Goal: Transaction & Acquisition: Purchase product/service

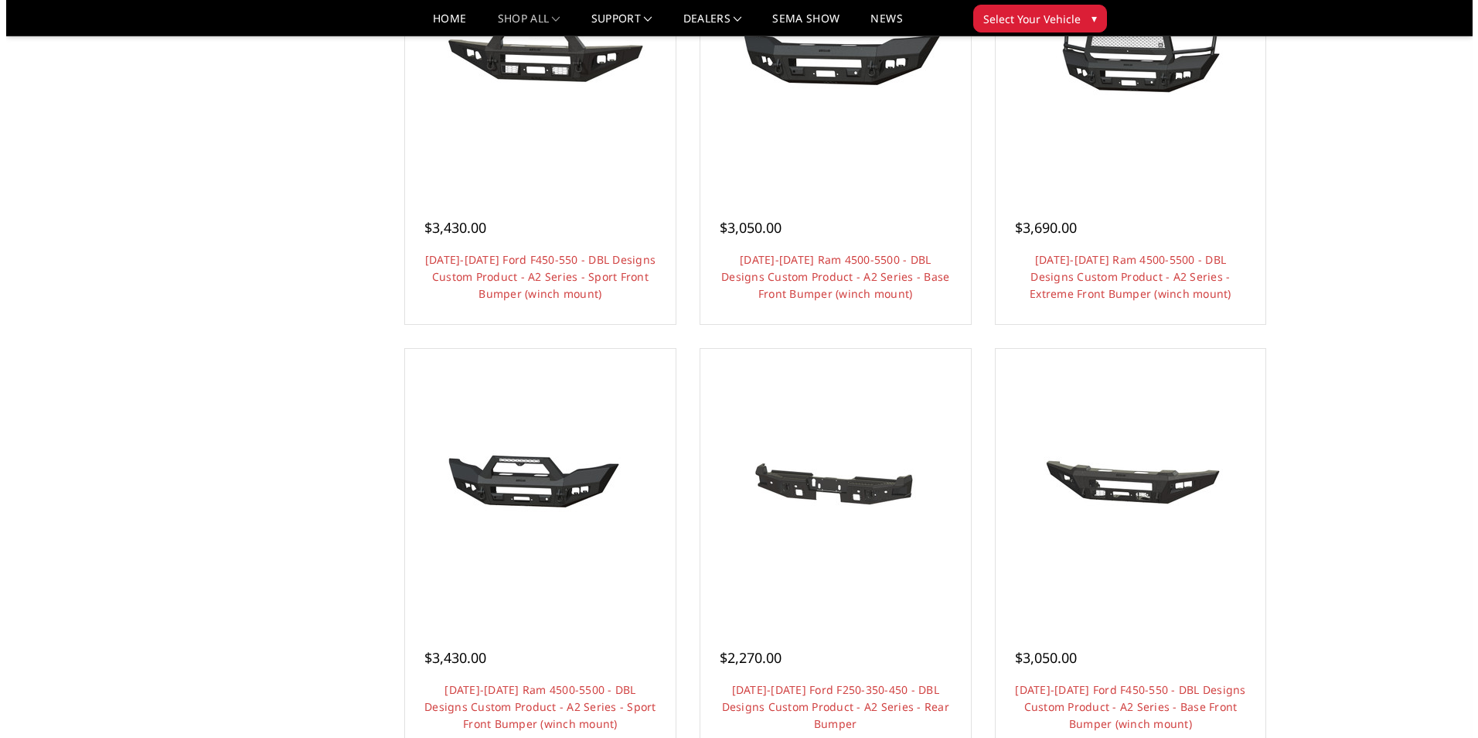
scroll to position [928, 0]
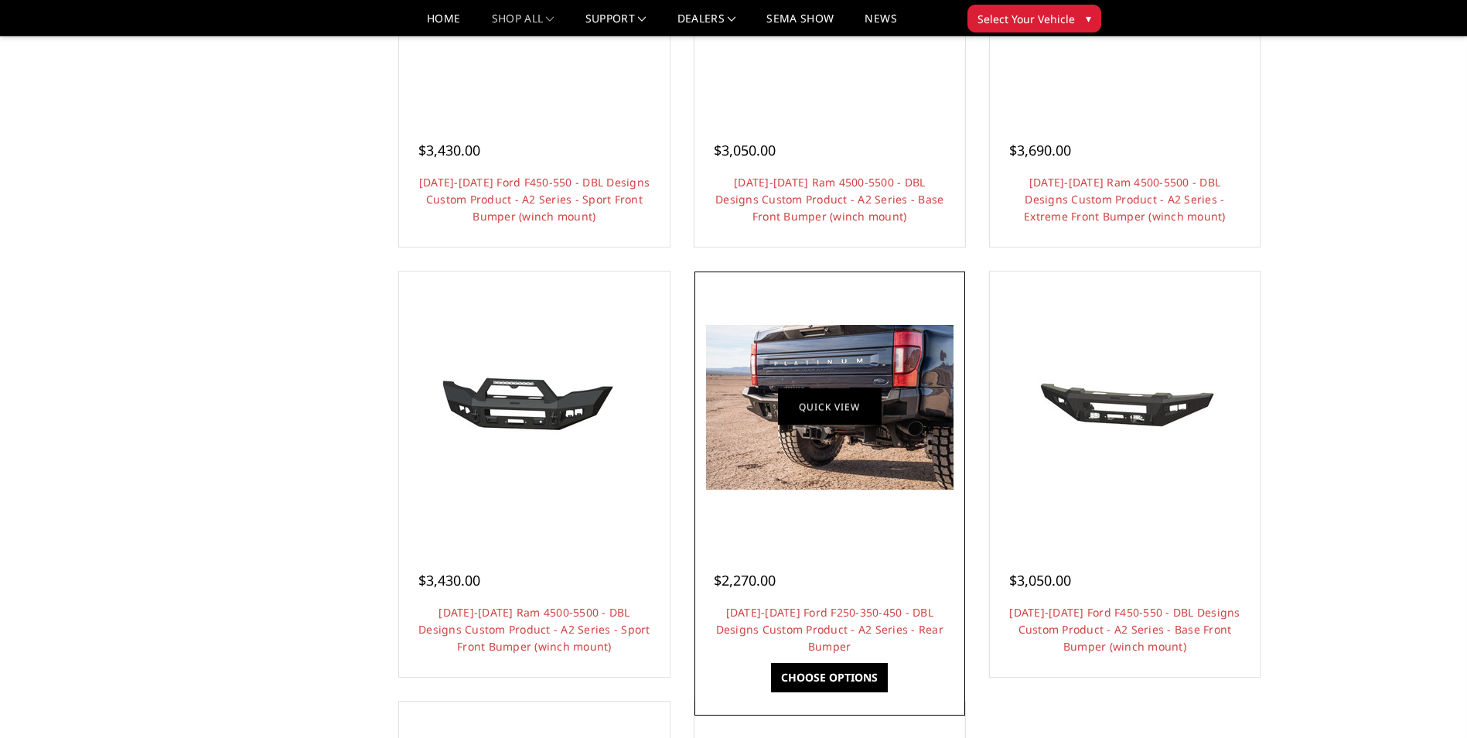
click at [850, 412] on link "Quick view" at bounding box center [830, 407] width 104 height 36
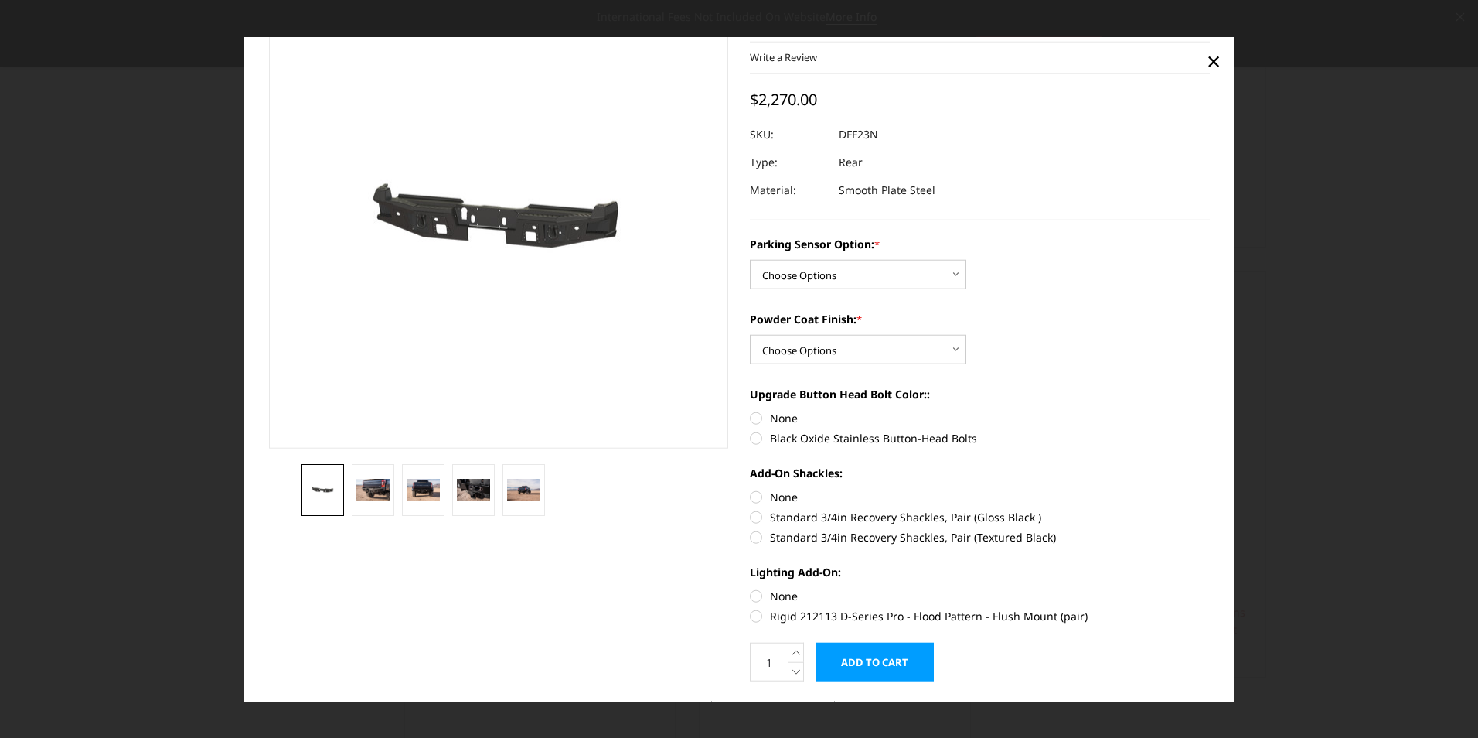
scroll to position [120, 0]
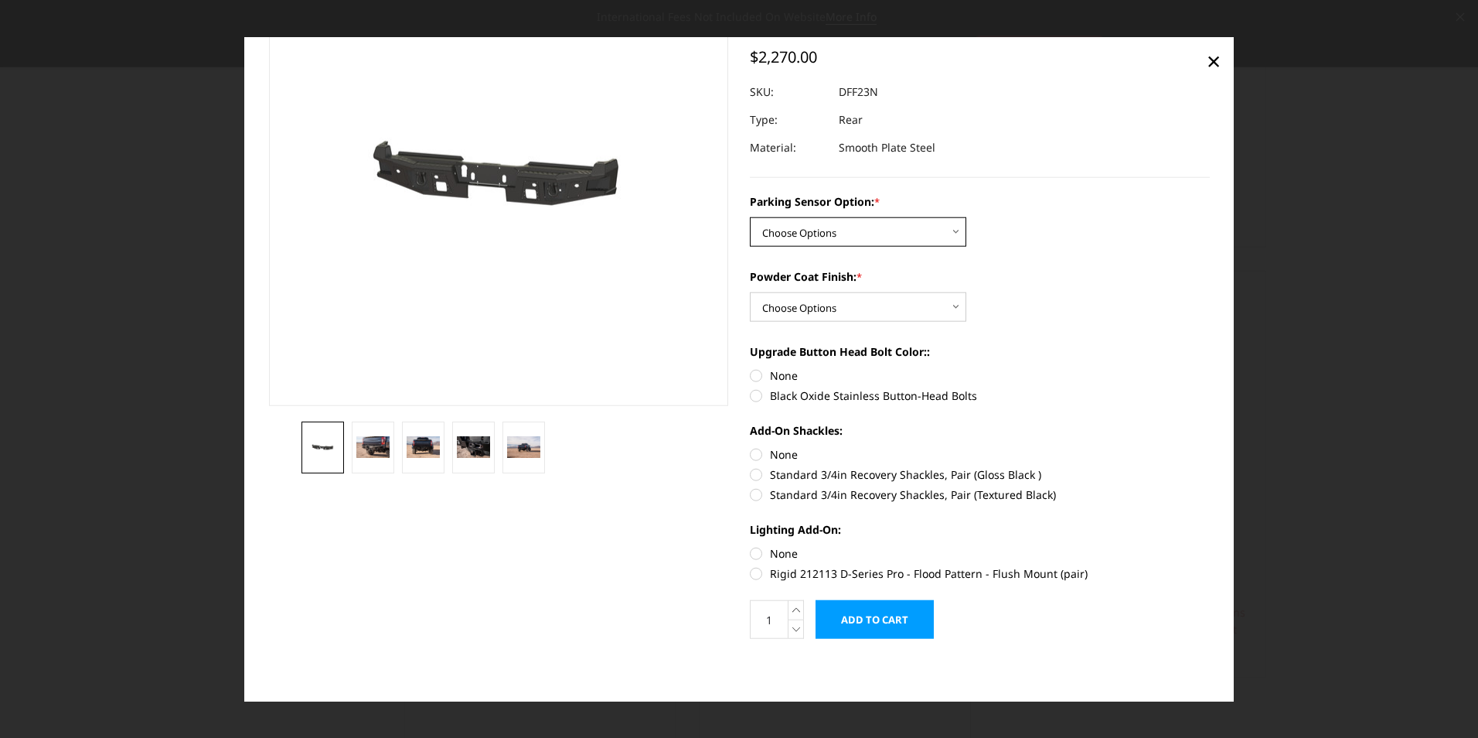
click at [814, 223] on select "Choose Options Yes - With sensor cutouts No - Without sensor cutouts" at bounding box center [858, 231] width 216 height 29
select select "565"
click at [750, 217] on select "Choose Options Yes - With sensor cutouts No - Without sensor cutouts" at bounding box center [858, 231] width 216 height 29
click at [813, 310] on select "Choose Options Bare metal (included) Texture black powder coat" at bounding box center [858, 306] width 216 height 29
select select "549"
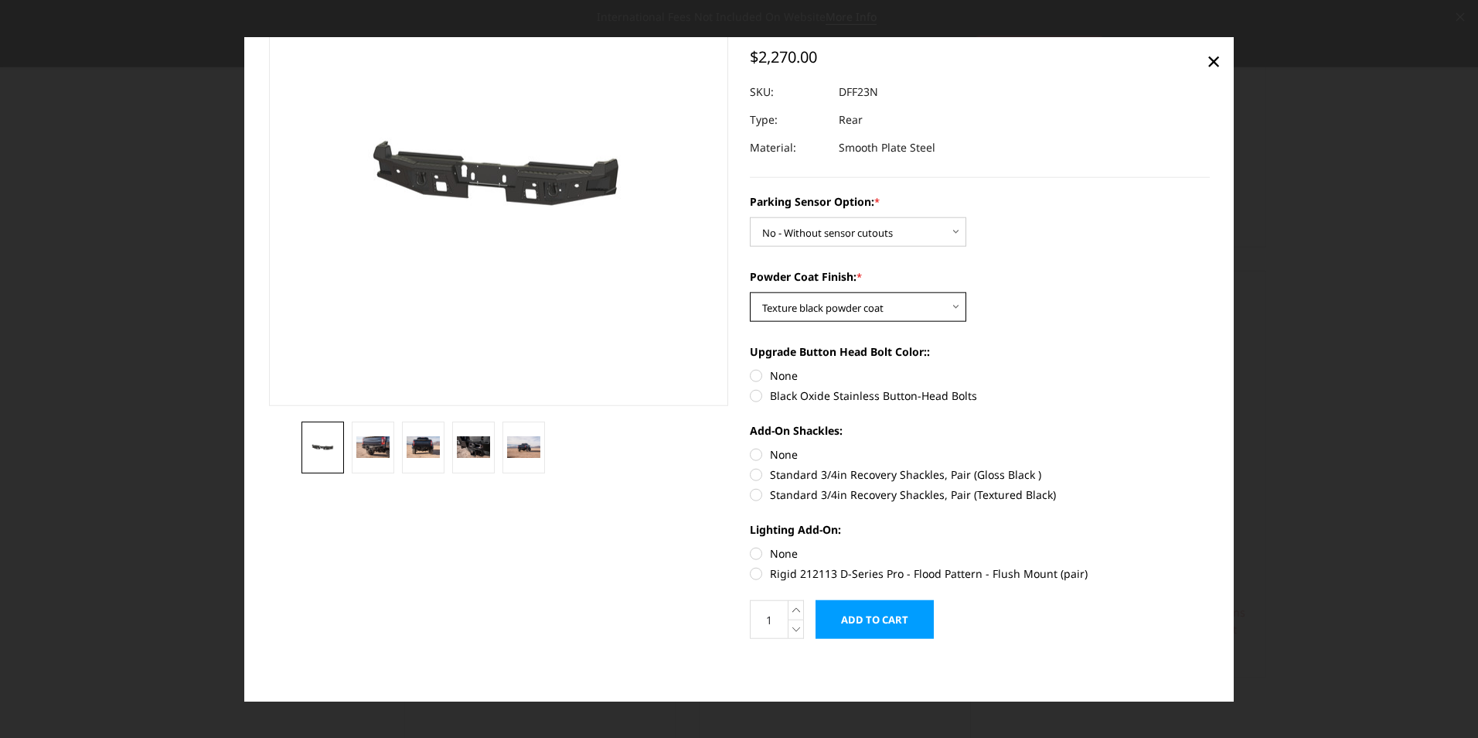
click at [750, 292] on select "Choose Options Bare metal (included) Texture black powder coat" at bounding box center [858, 306] width 216 height 29
click at [754, 394] on label "Black Oxide Stainless Button-Head Bolts" at bounding box center [980, 395] width 460 height 16
click at [1210, 368] on input "Black Oxide Stainless Button-Head Bolts" at bounding box center [1210, 367] width 1 height 1
radio input "true"
click at [754, 498] on label "Standard 3/4in Recovery Shackles, Pair (Textured Black)" at bounding box center [980, 494] width 460 height 16
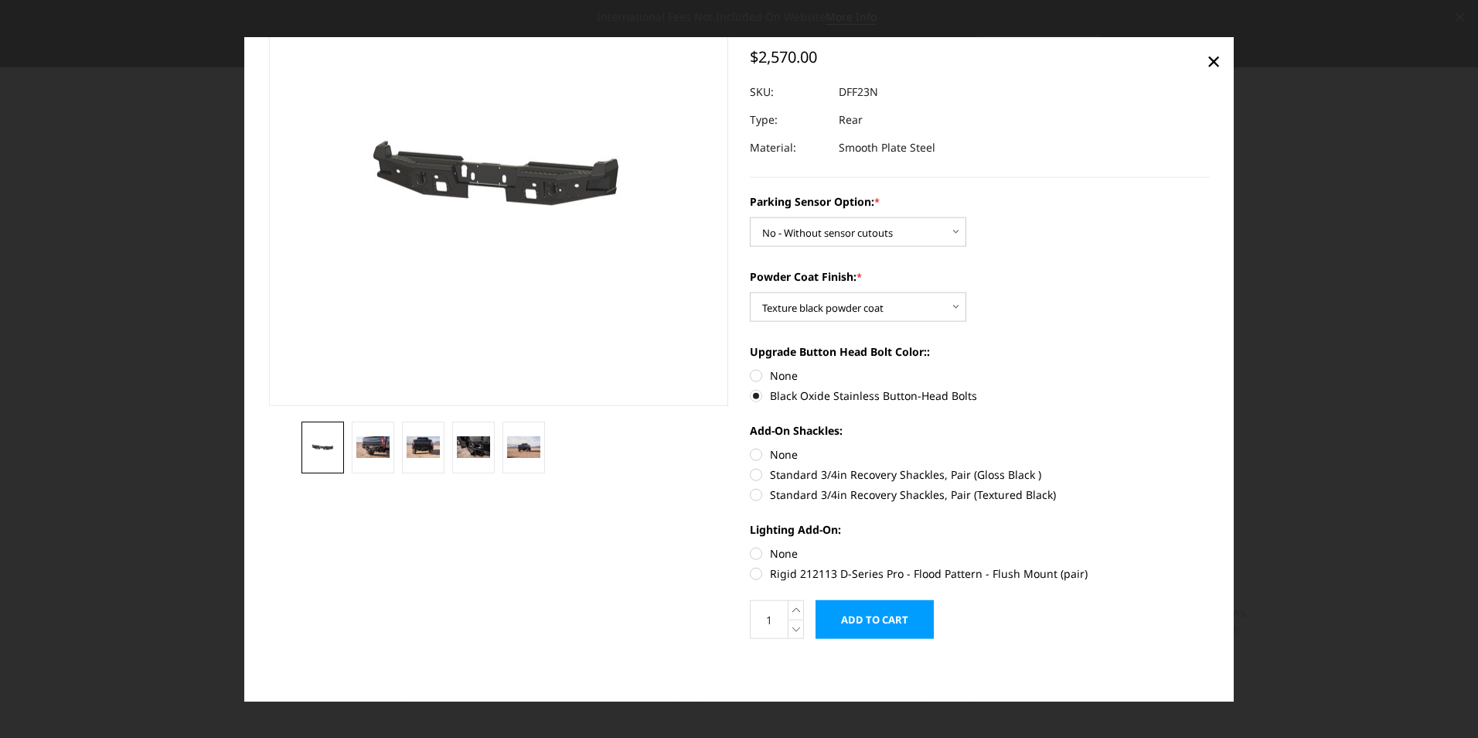
click at [1210, 467] on input "Standard 3/4in Recovery Shackles, Pair (Textured Black)" at bounding box center [1210, 466] width 1 height 1
radio input "true"
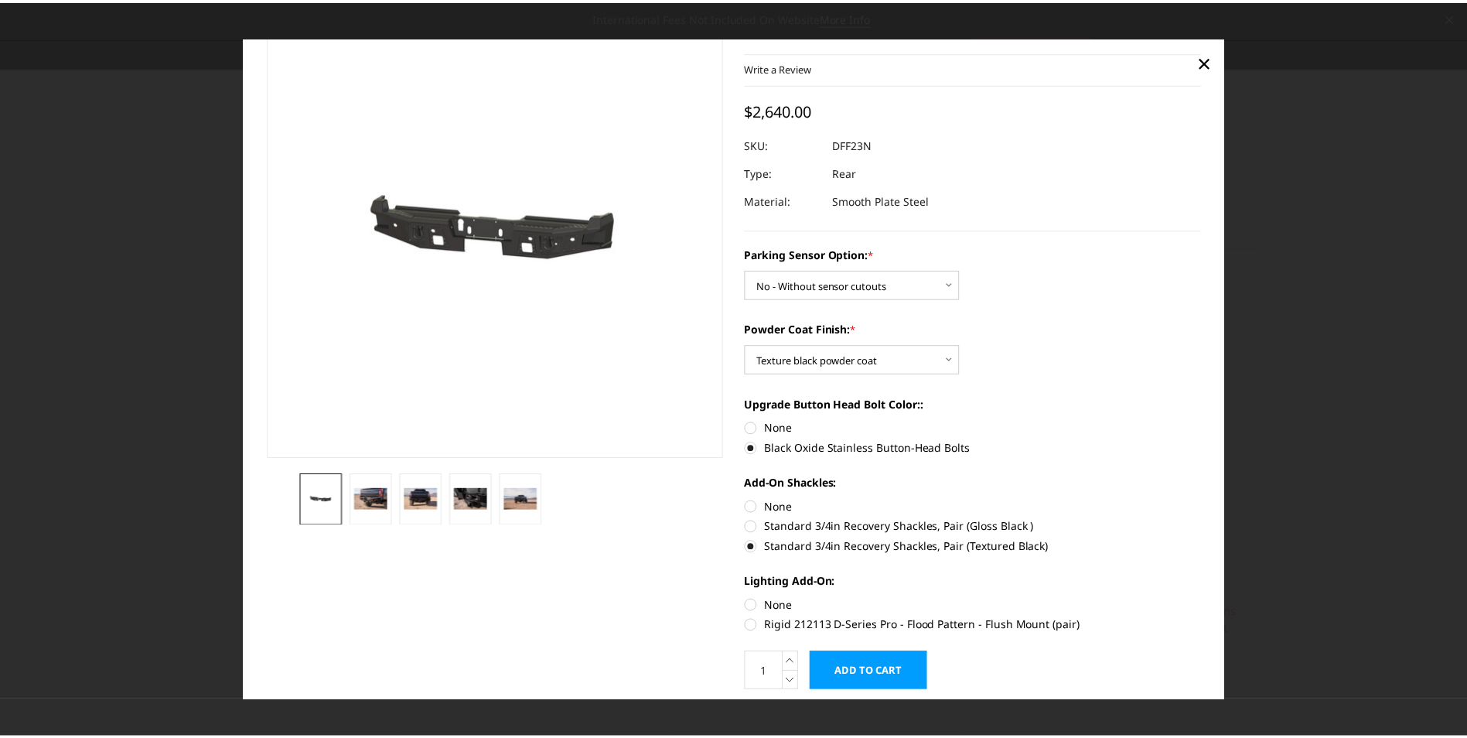
scroll to position [0, 0]
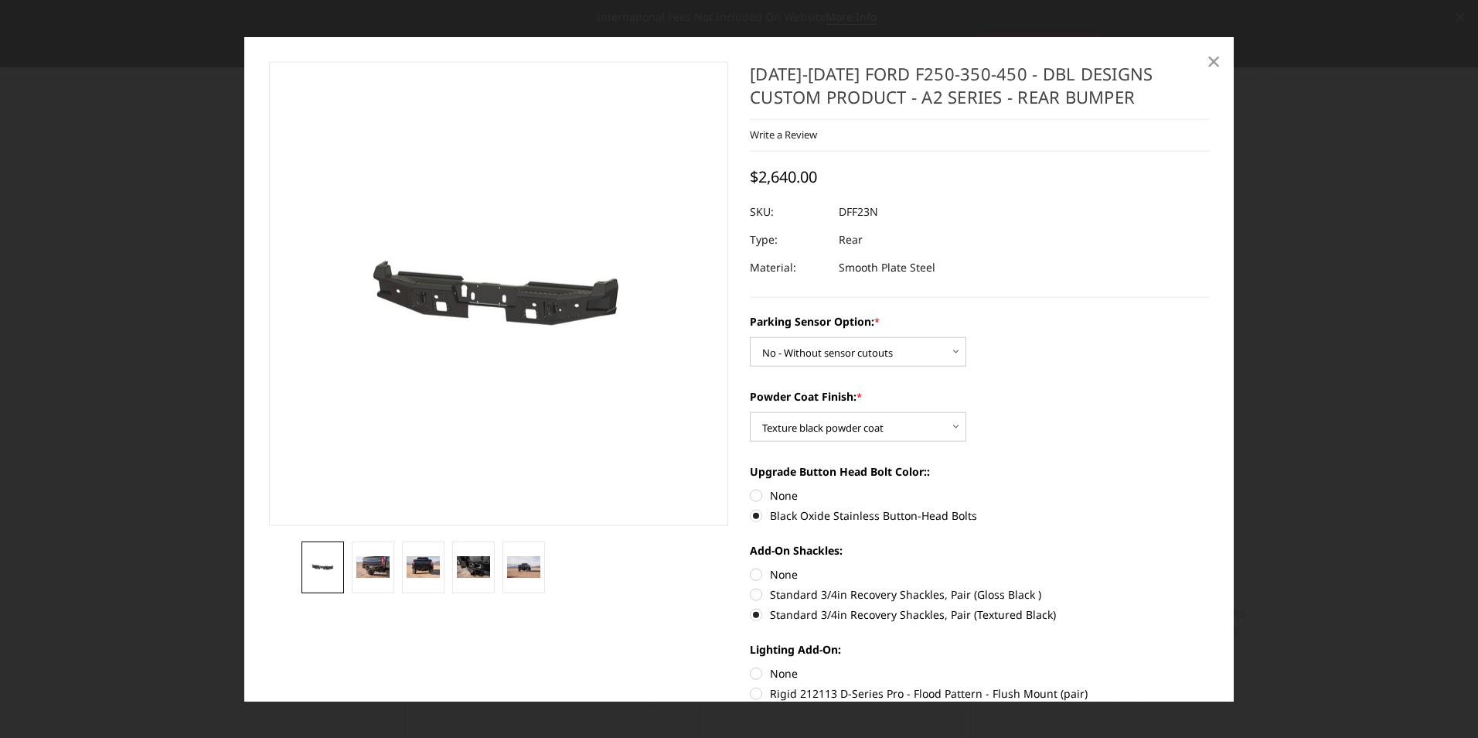
click at [1217, 57] on span "×" at bounding box center [1214, 59] width 14 height 33
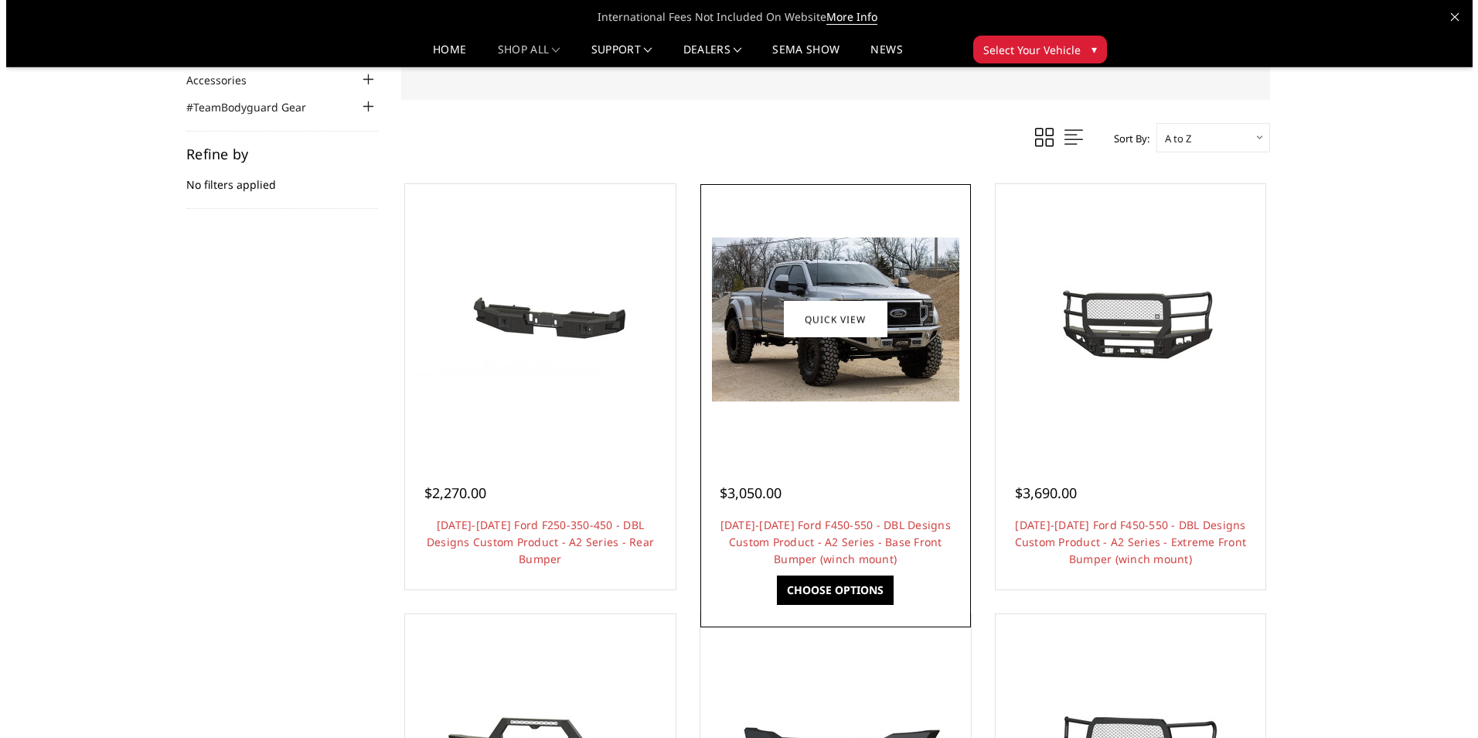
scroll to position [155, 0]
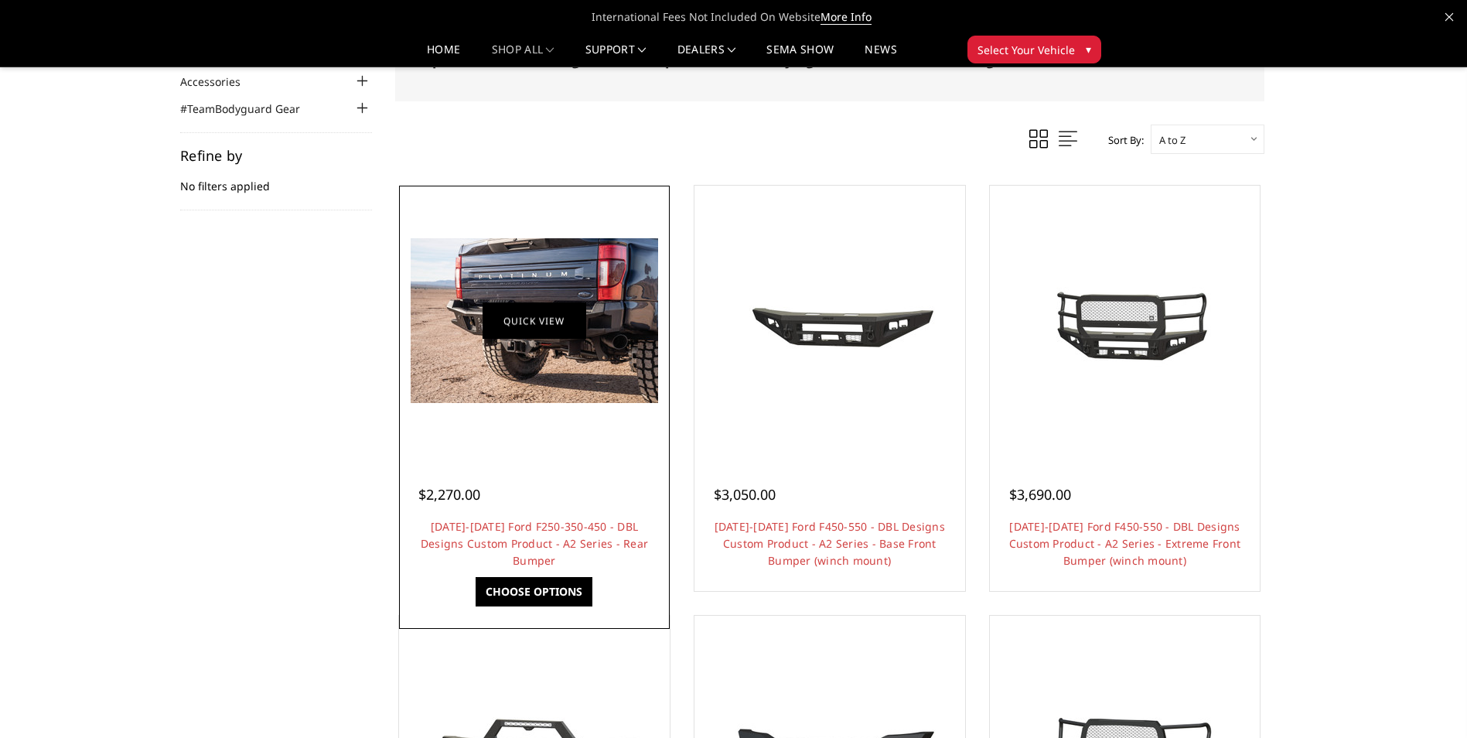
click at [540, 314] on link "Quick view" at bounding box center [534, 320] width 104 height 36
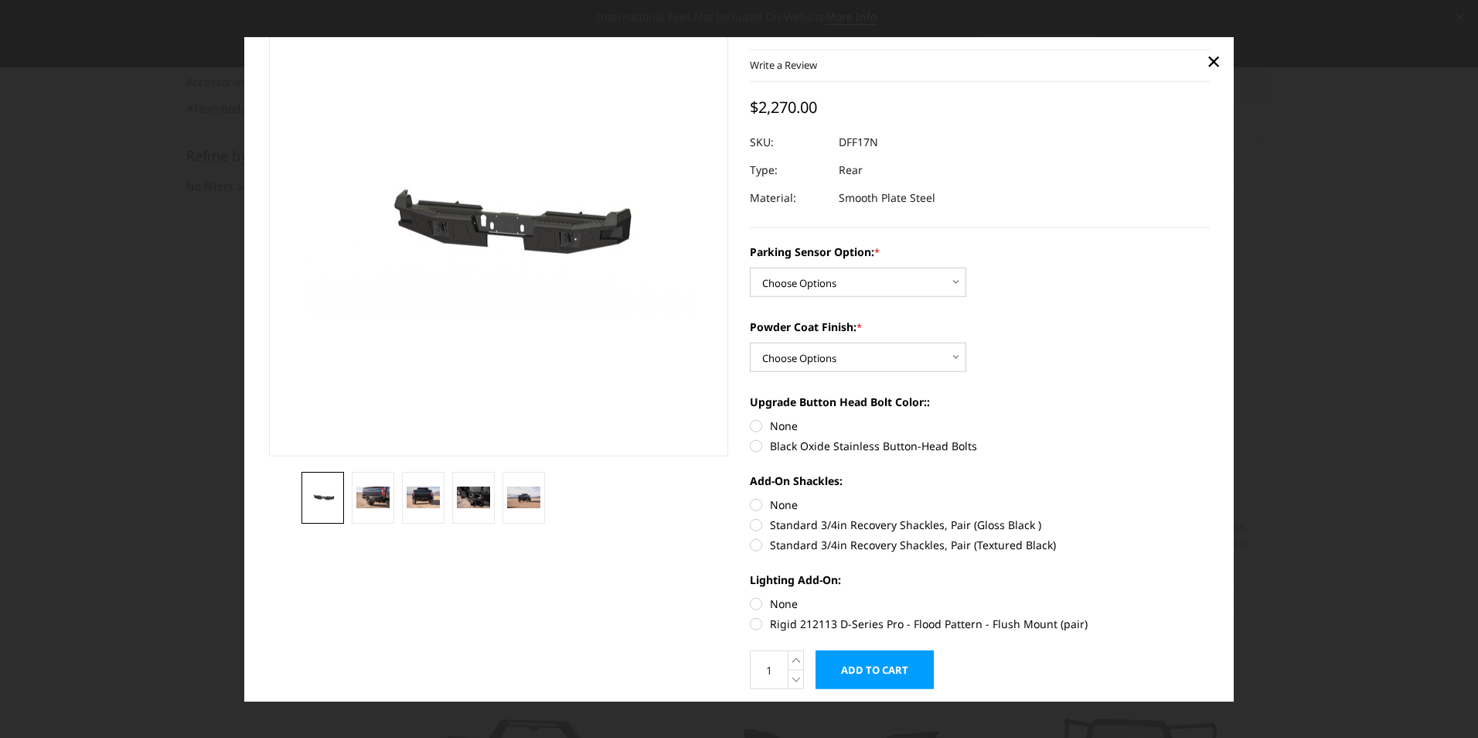
scroll to position [43, 0]
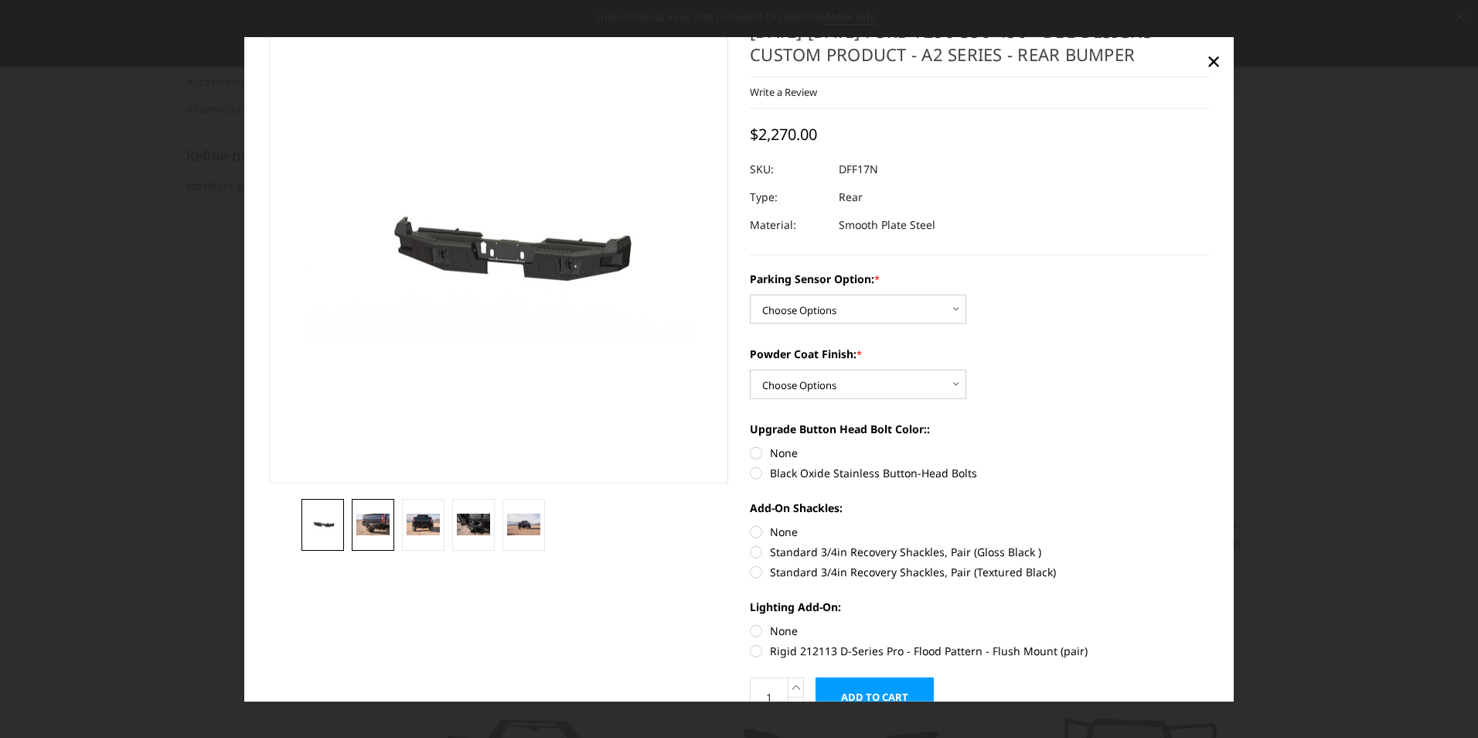
click at [371, 523] on img at bounding box center [372, 524] width 33 height 22
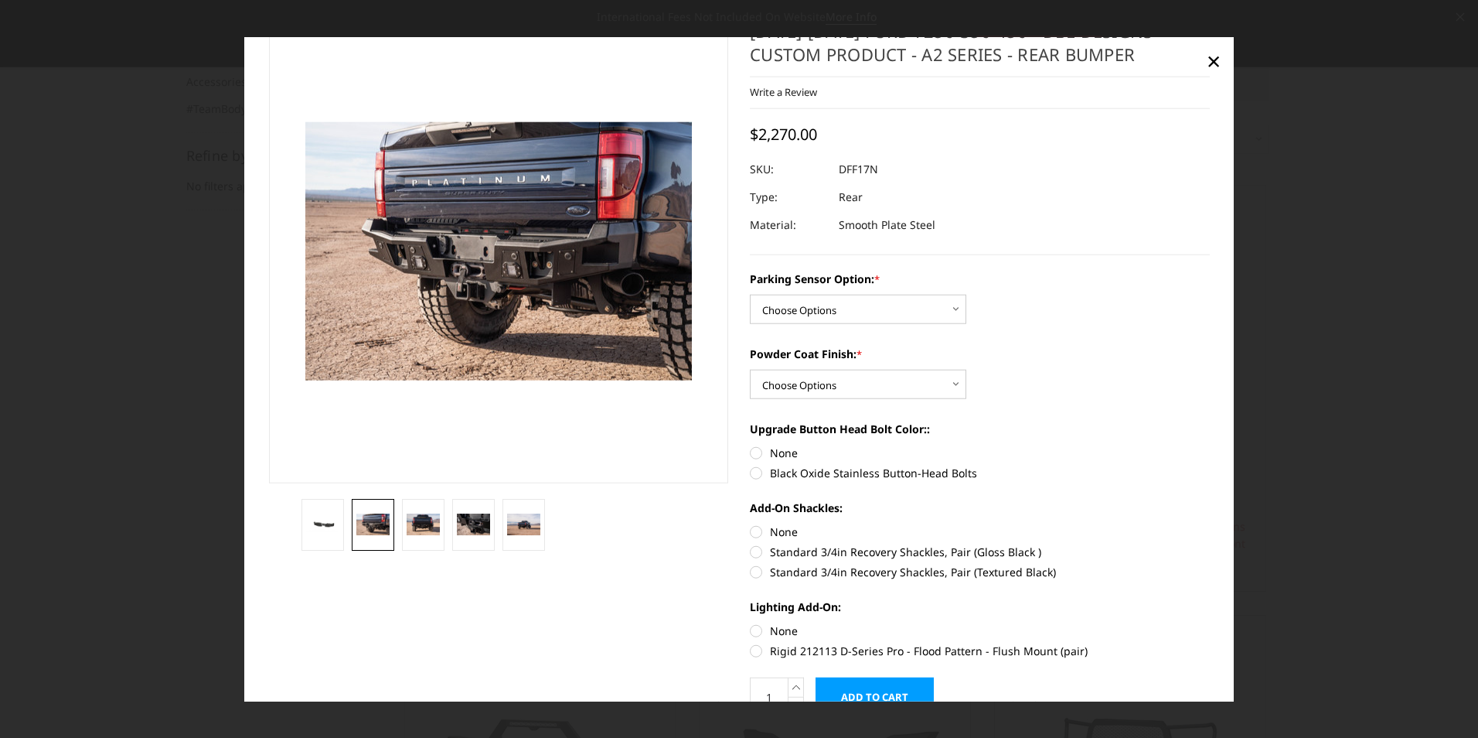
scroll to position [5, 0]
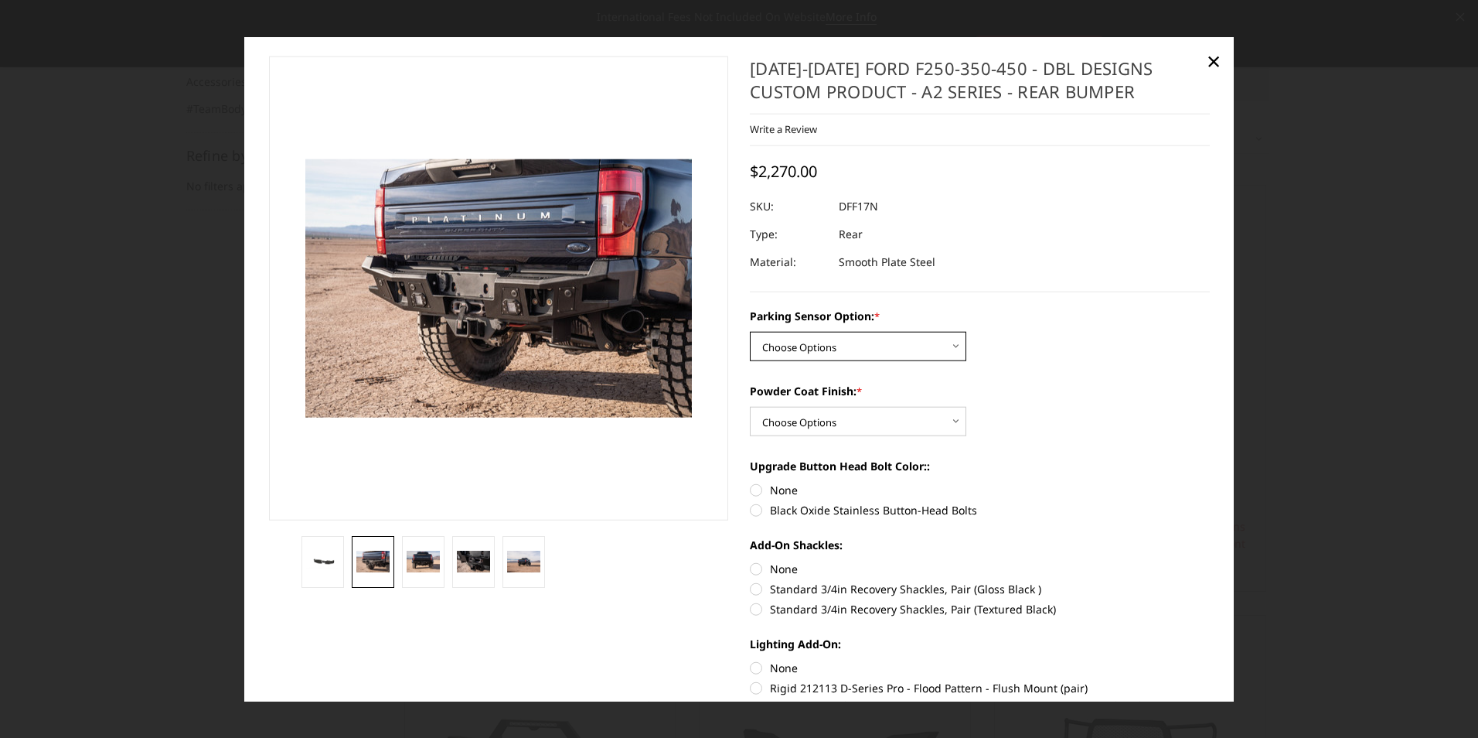
click at [780, 337] on select "Choose Options Yes - With sensor cutouts No - Without sensor cutouts" at bounding box center [858, 346] width 216 height 29
select select "565"
click at [750, 332] on select "Choose Options Yes - With sensor cutouts No - Without sensor cutouts" at bounding box center [858, 346] width 216 height 29
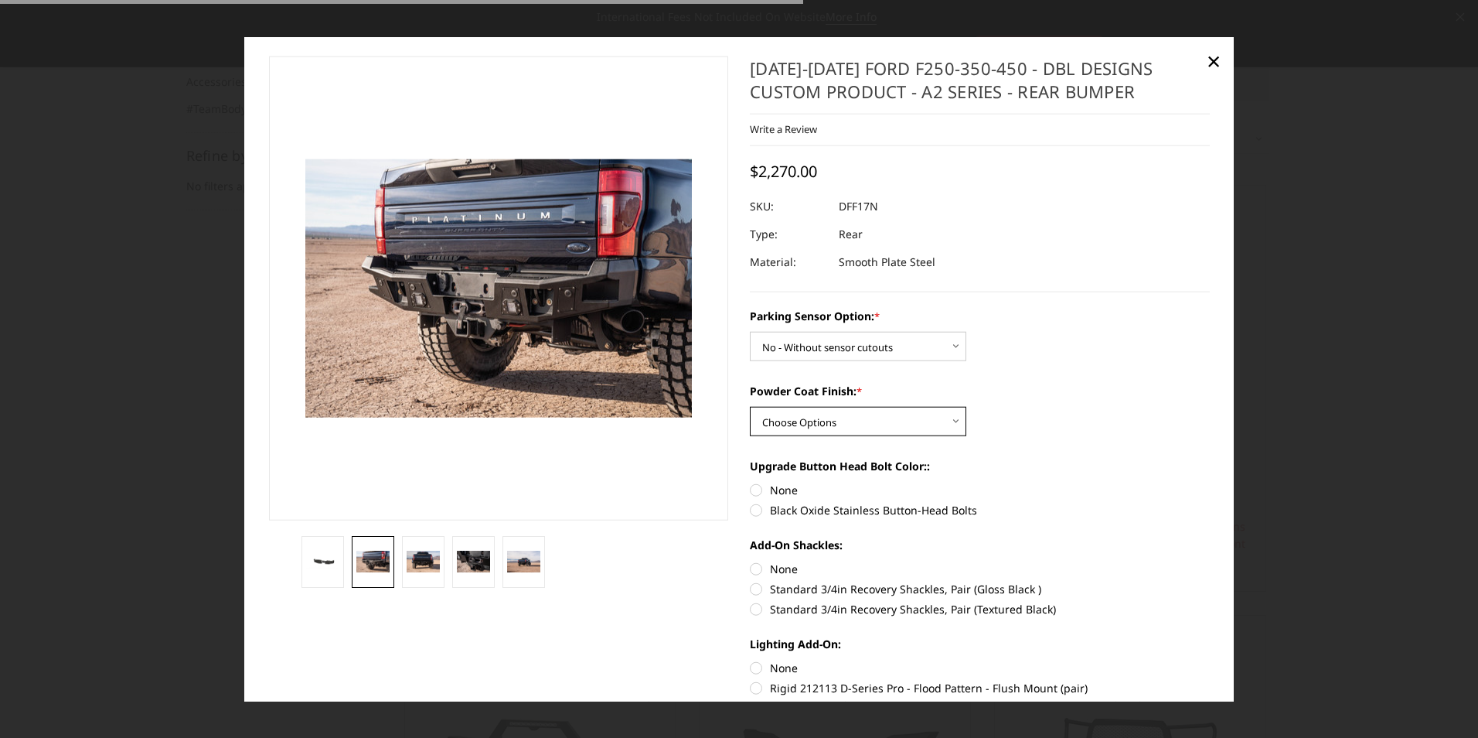
click at [785, 424] on select "Choose Options Bare metal (included) Texture black powder coat" at bounding box center [858, 421] width 216 height 29
select select "549"
click at [750, 407] on select "Choose Options Bare metal (included) Texture black powder coat" at bounding box center [858, 421] width 216 height 29
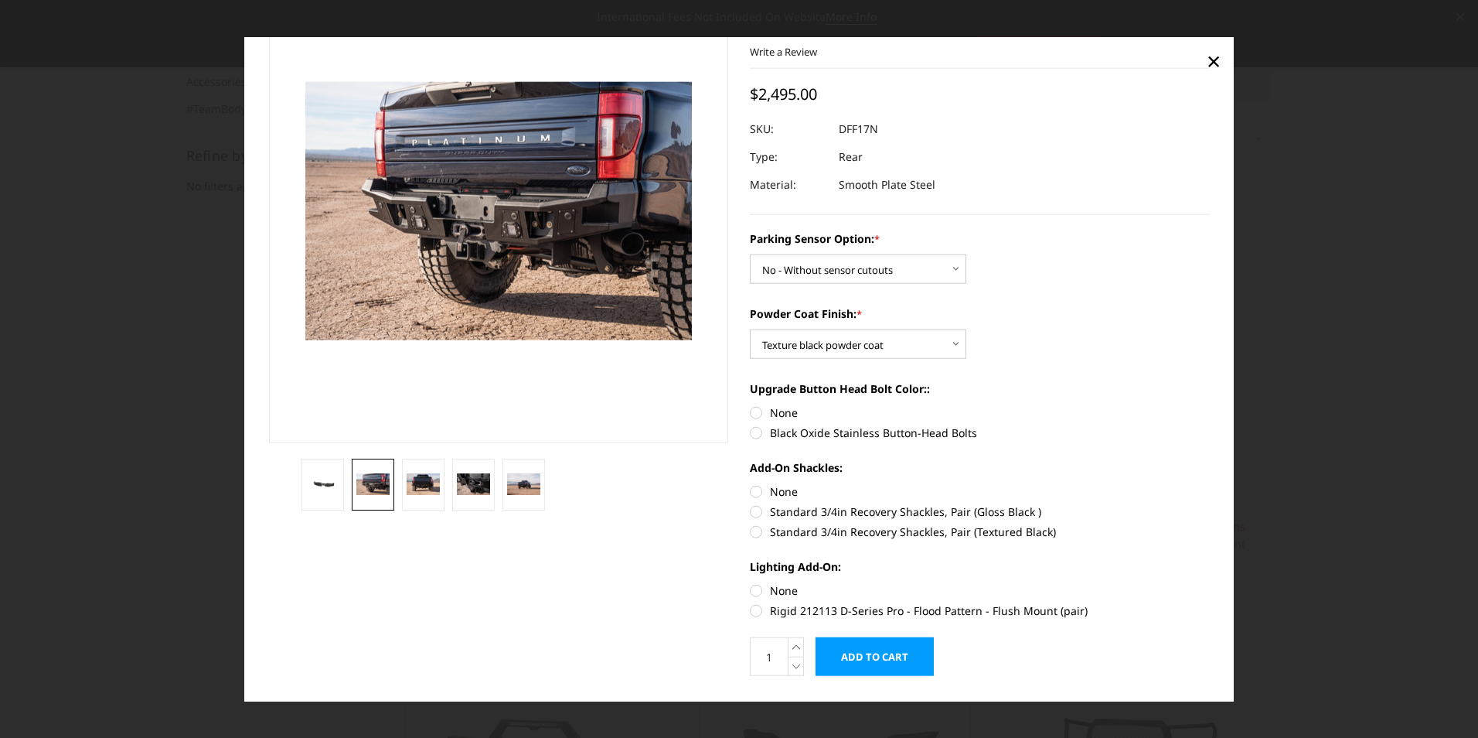
click at [774, 430] on label "Black Oxide Stainless Button-Head Bolts" at bounding box center [980, 432] width 460 height 16
click at [1210, 405] on input "Black Oxide Stainless Button-Head Bolts" at bounding box center [1210, 404] width 1 height 1
radio input "true"
click at [758, 528] on label "Standard 3/4in Recovery Shackles, Pair (Textured Black)" at bounding box center [980, 531] width 460 height 16
click at [1210, 504] on input "Standard 3/4in Recovery Shackles, Pair (Textured Black)" at bounding box center [1210, 503] width 1 height 1
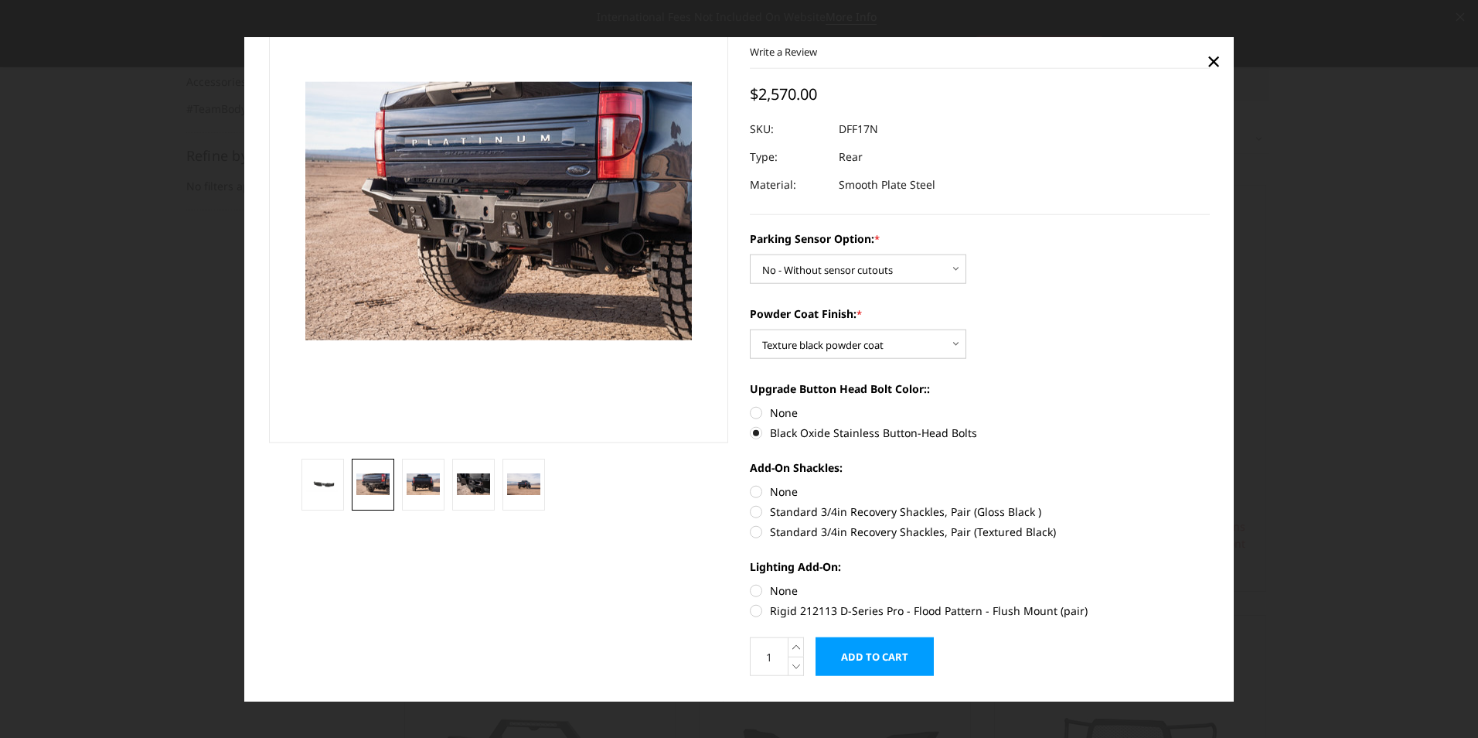
radio input "true"
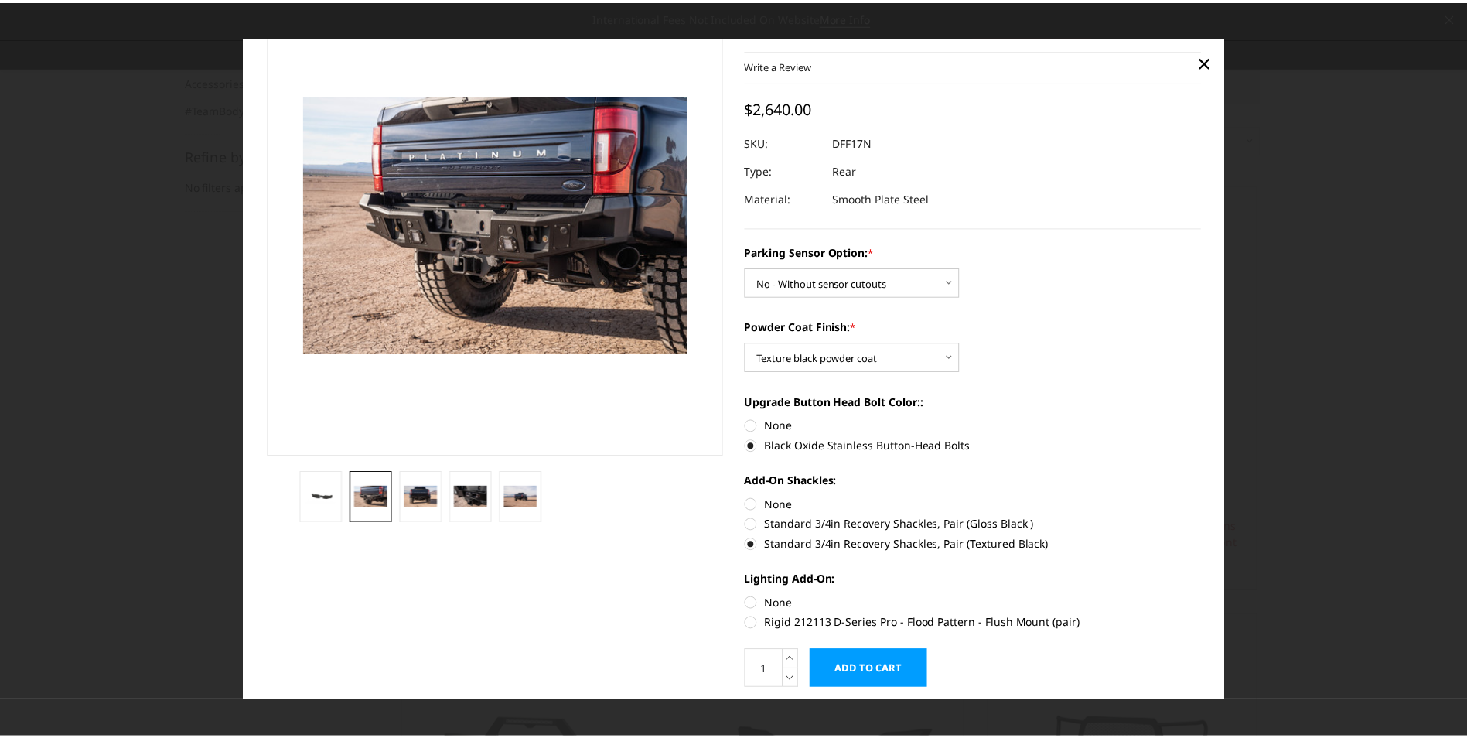
scroll to position [43, 0]
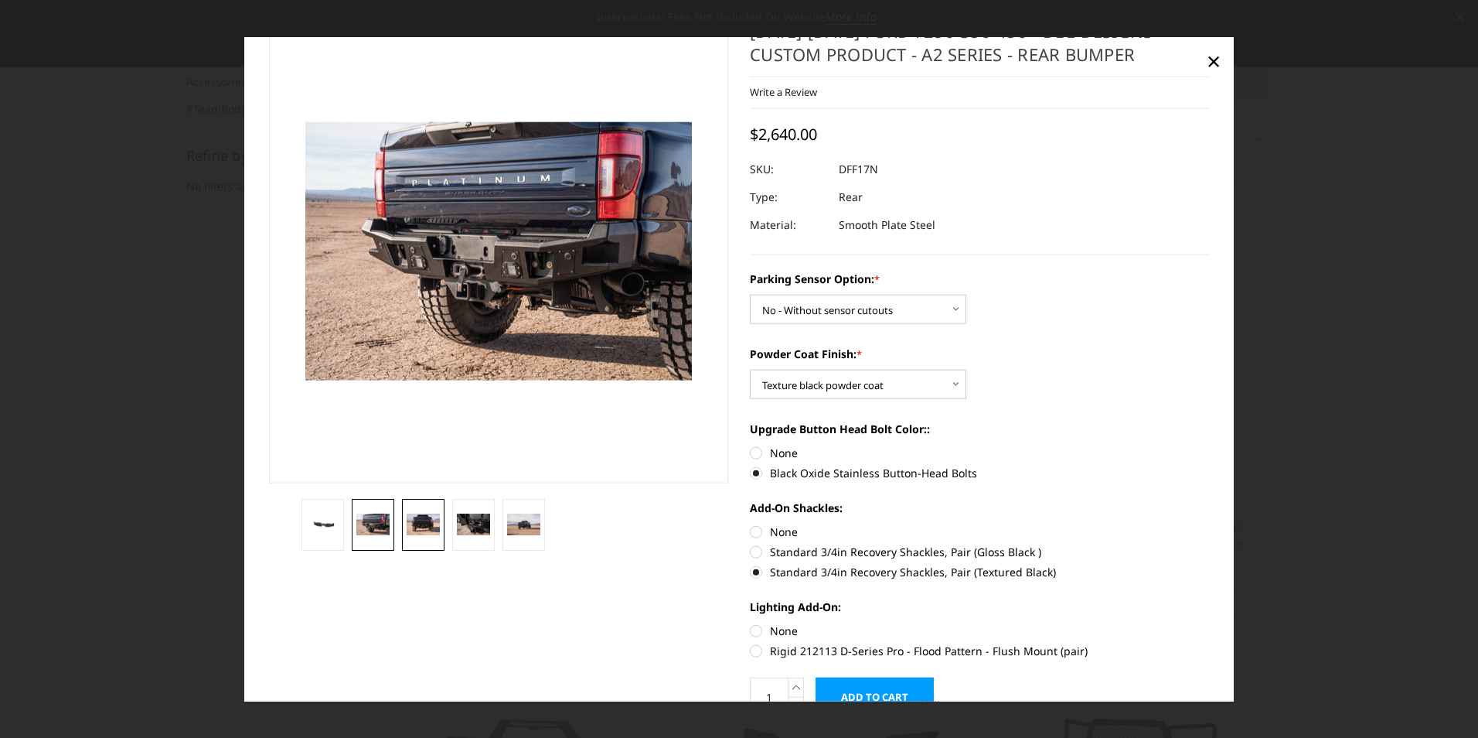
click at [438, 519] on img at bounding box center [423, 524] width 33 height 22
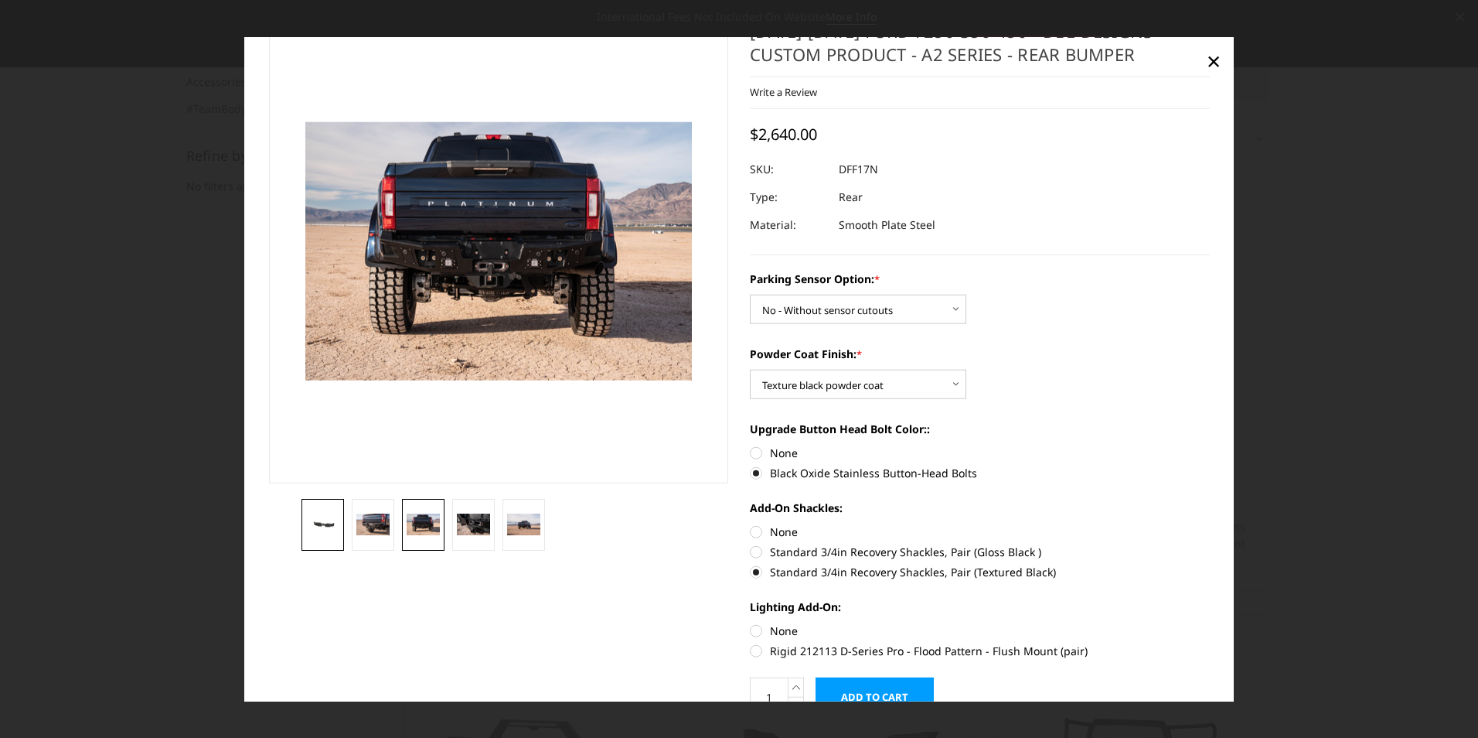
click at [333, 524] on img at bounding box center [322, 523] width 33 height 15
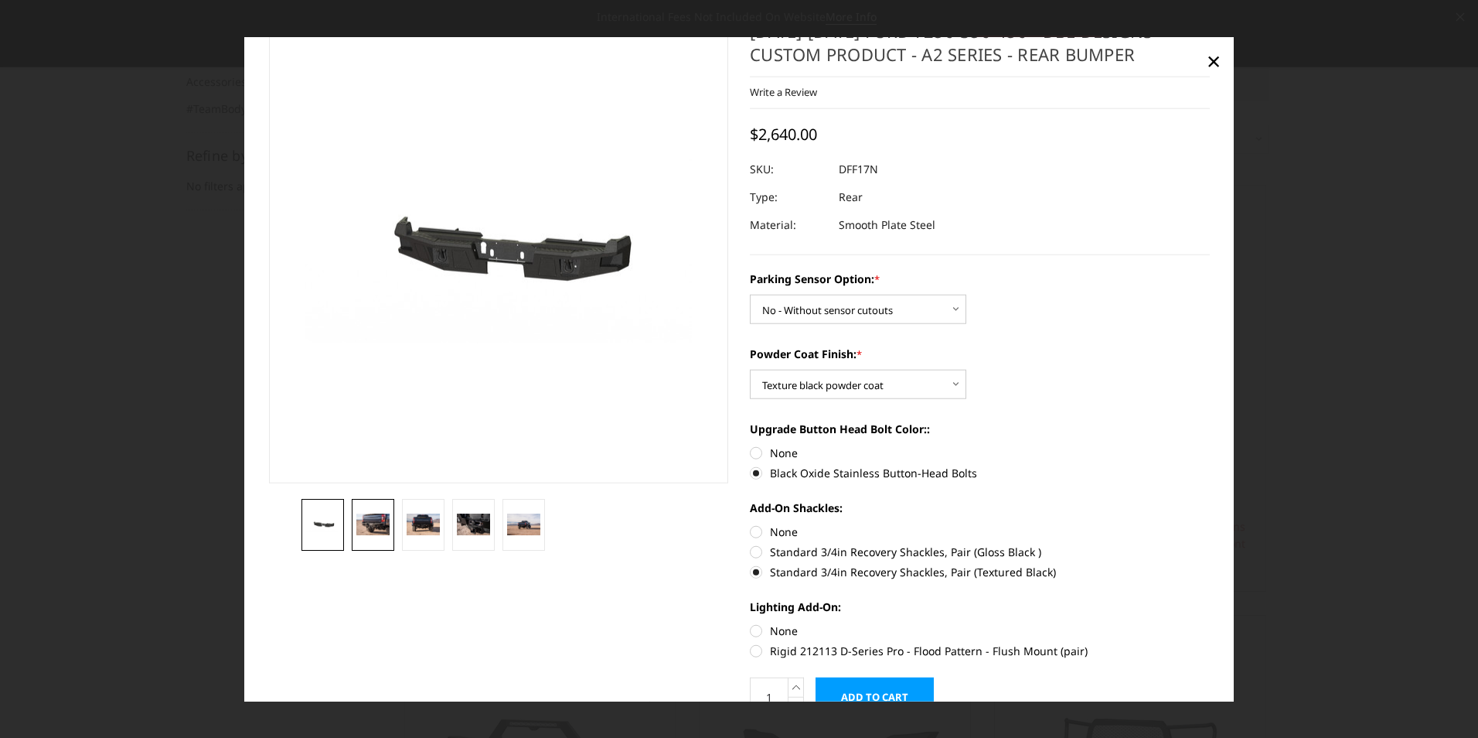
click at [367, 524] on img at bounding box center [372, 524] width 33 height 22
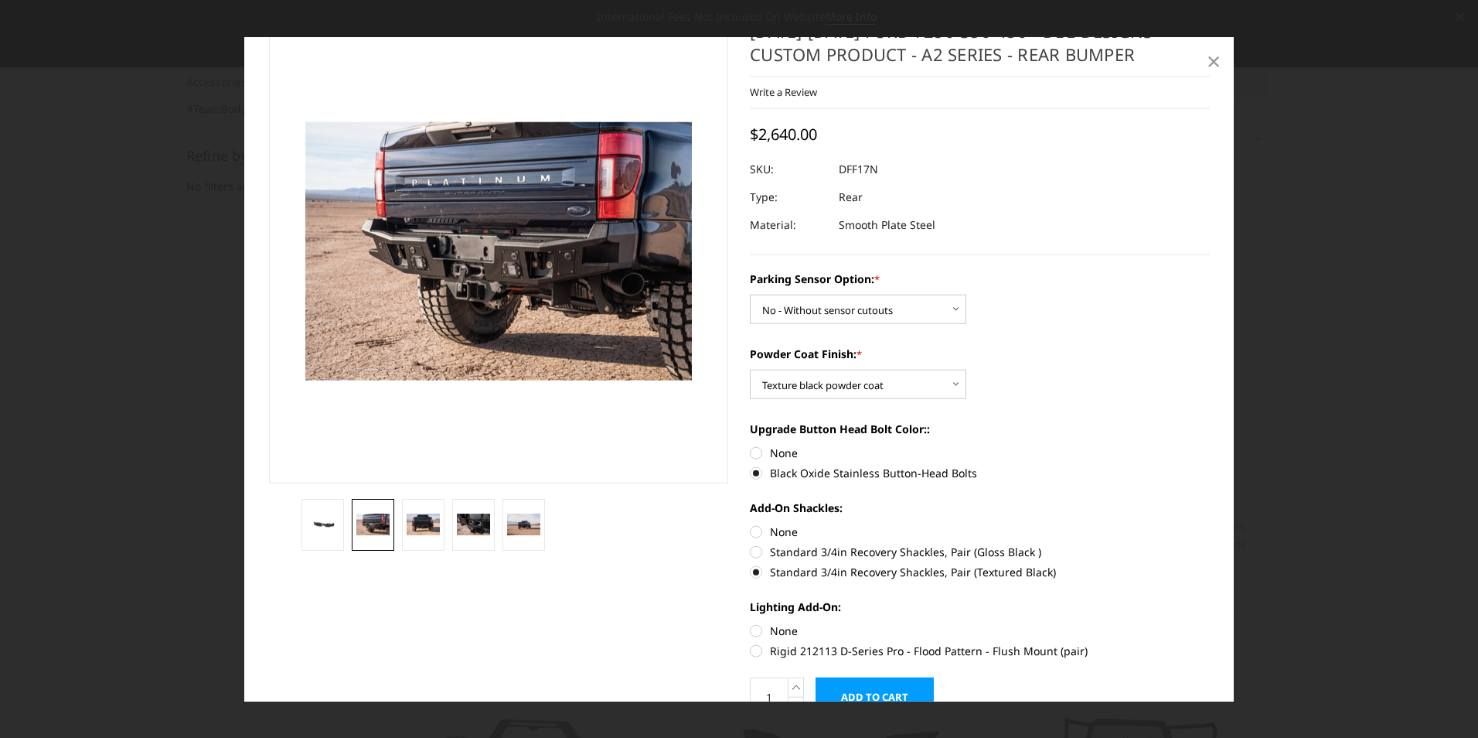
click at [1221, 61] on link "×" at bounding box center [1213, 60] width 25 height 25
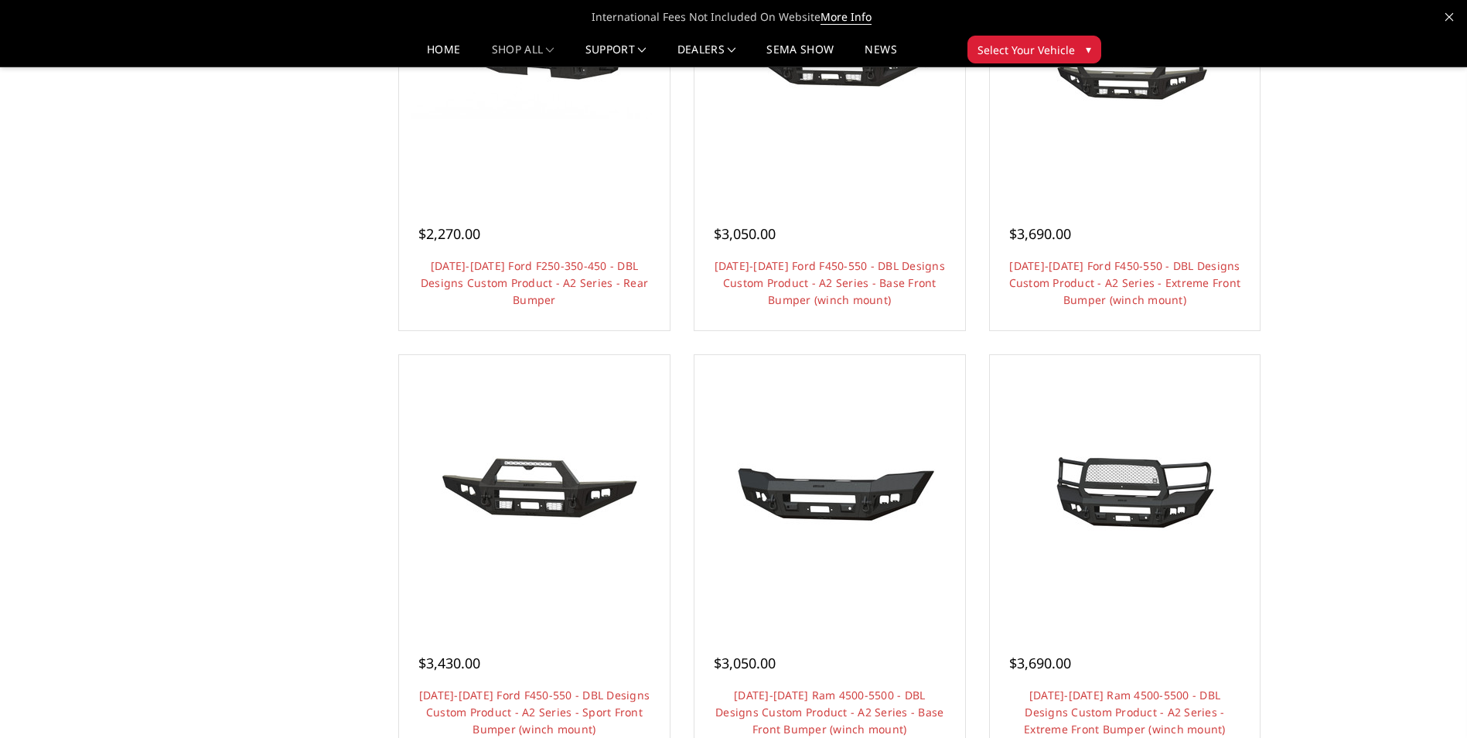
scroll to position [232, 0]
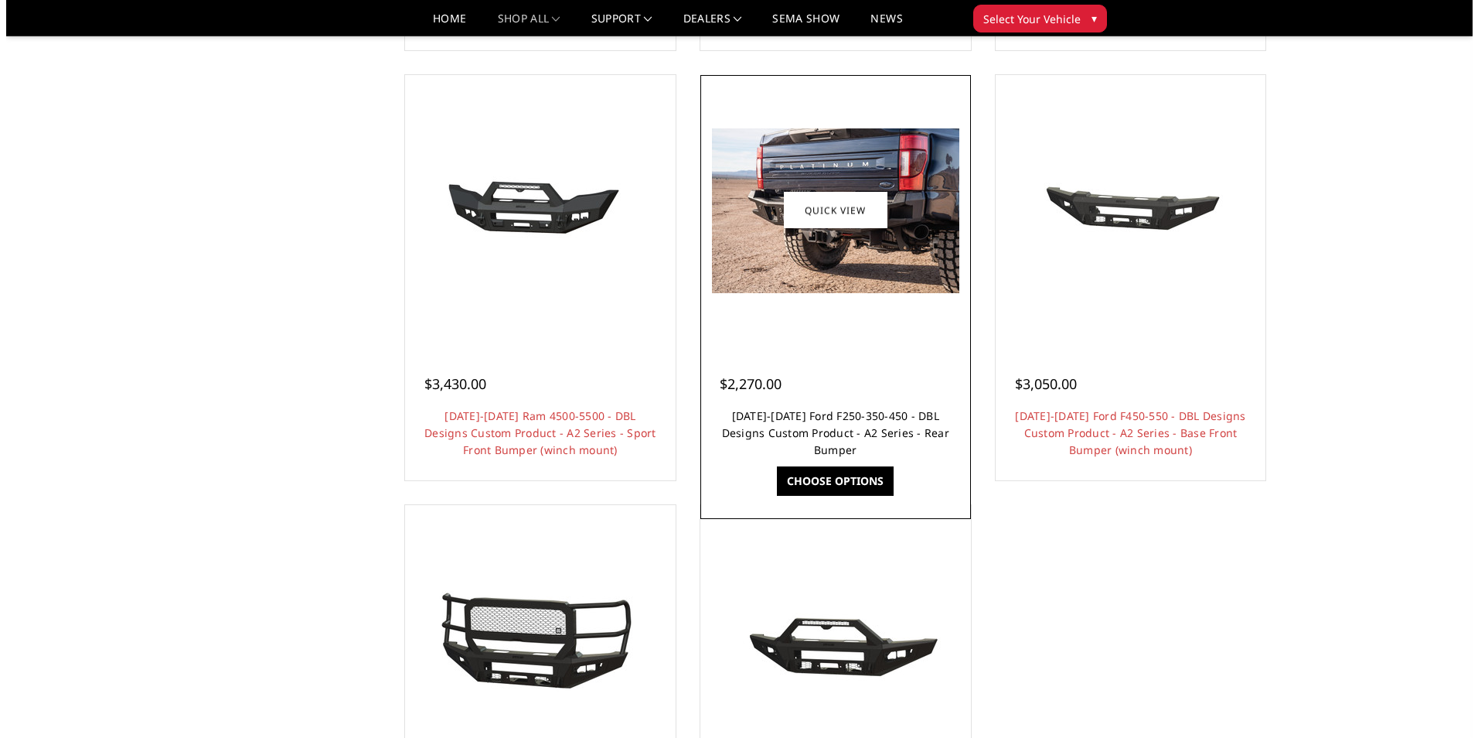
scroll to position [1082, 0]
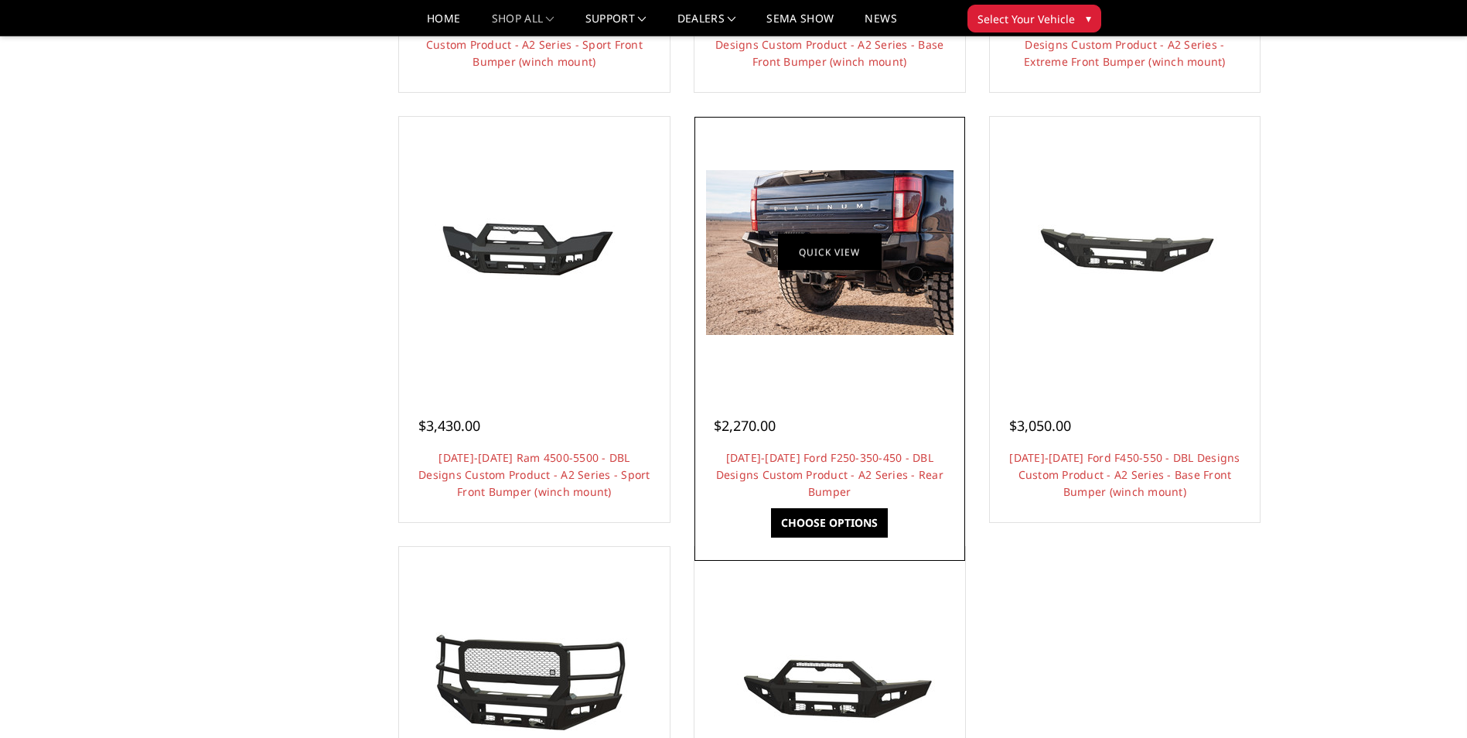
click at [806, 268] on link "Quick view" at bounding box center [830, 252] width 104 height 36
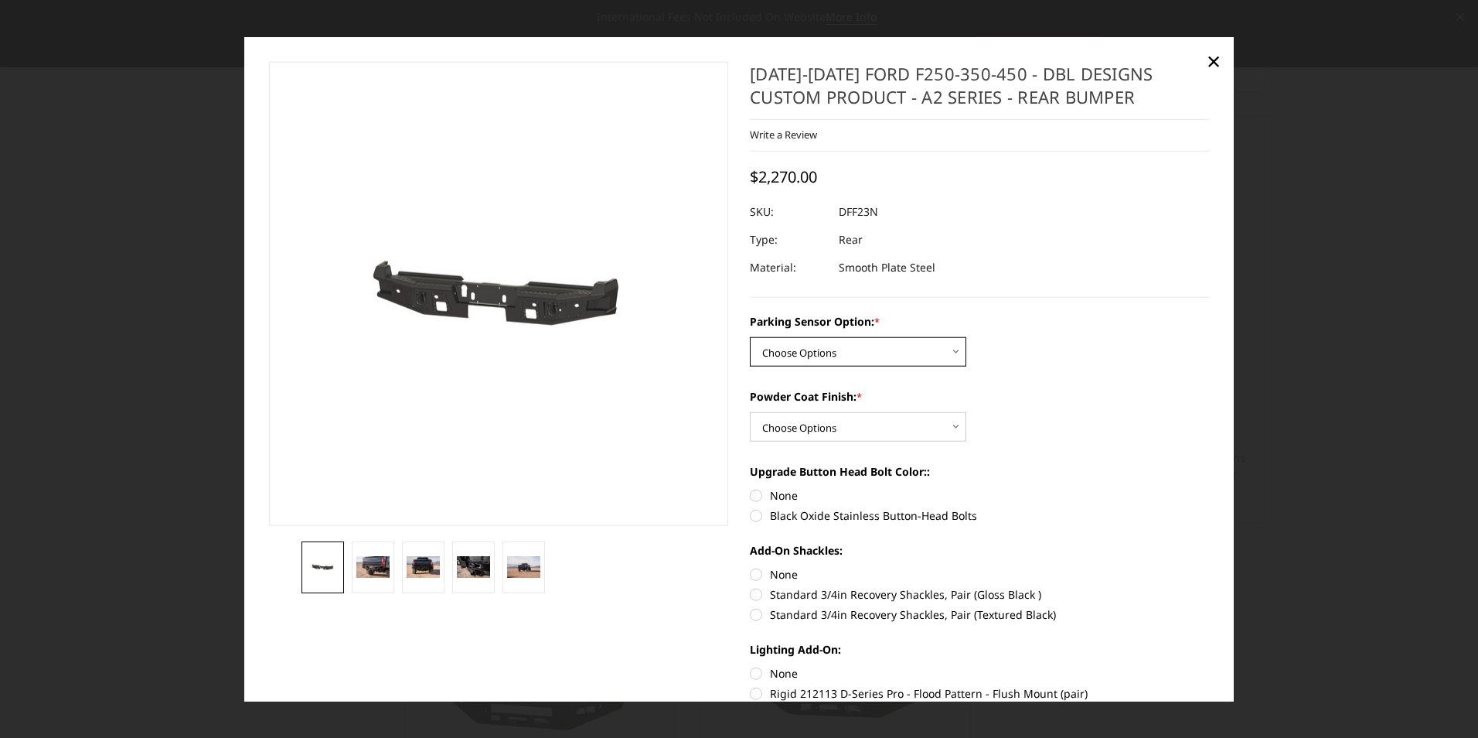
click at [830, 346] on select "Choose Options Yes - With sensor cutouts No - Without sensor cutouts" at bounding box center [858, 351] width 216 height 29
select select "565"
click at [750, 337] on select "Choose Options Yes - With sensor cutouts No - Without sensor cutouts" at bounding box center [858, 351] width 216 height 29
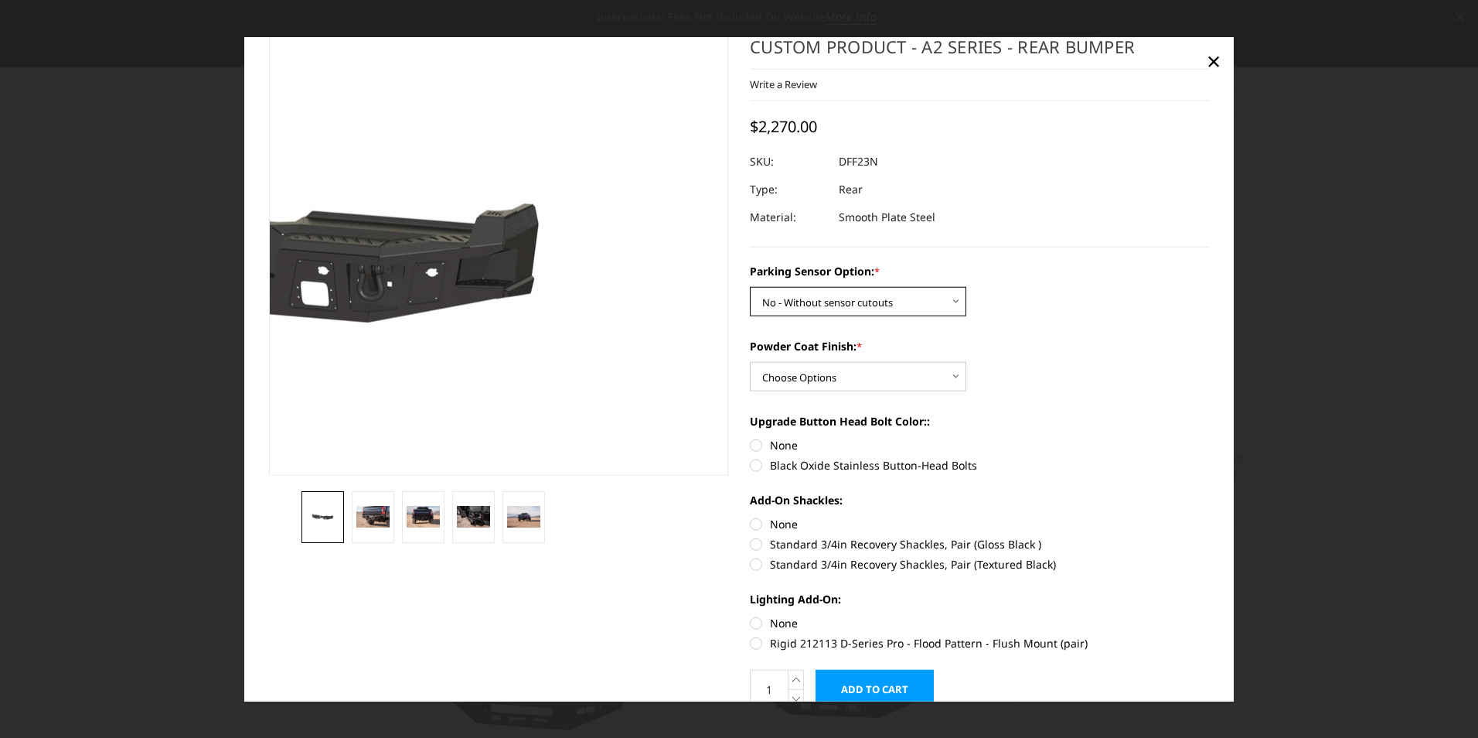
scroll to position [77, 0]
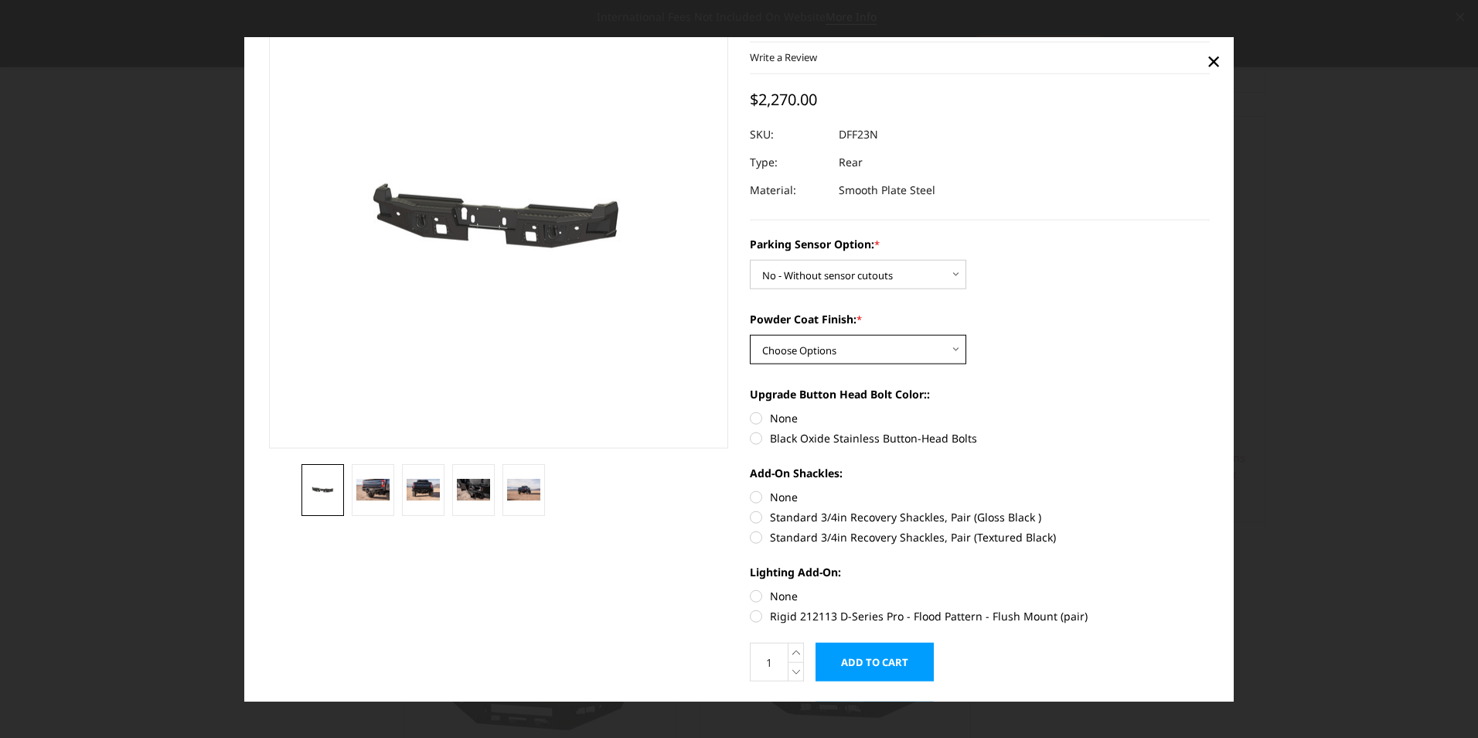
click at [836, 346] on select "Choose Options Bare metal (included) Texture black powder coat" at bounding box center [858, 349] width 216 height 29
select select "549"
click at [750, 335] on select "Choose Options Bare metal (included) Texture black powder coat" at bounding box center [858, 349] width 216 height 29
click at [760, 435] on label "Black Oxide Stainless Button-Head Bolts" at bounding box center [980, 438] width 460 height 16
click at [1210, 411] on input "Black Oxide Stainless Button-Head Bolts" at bounding box center [1210, 410] width 1 height 1
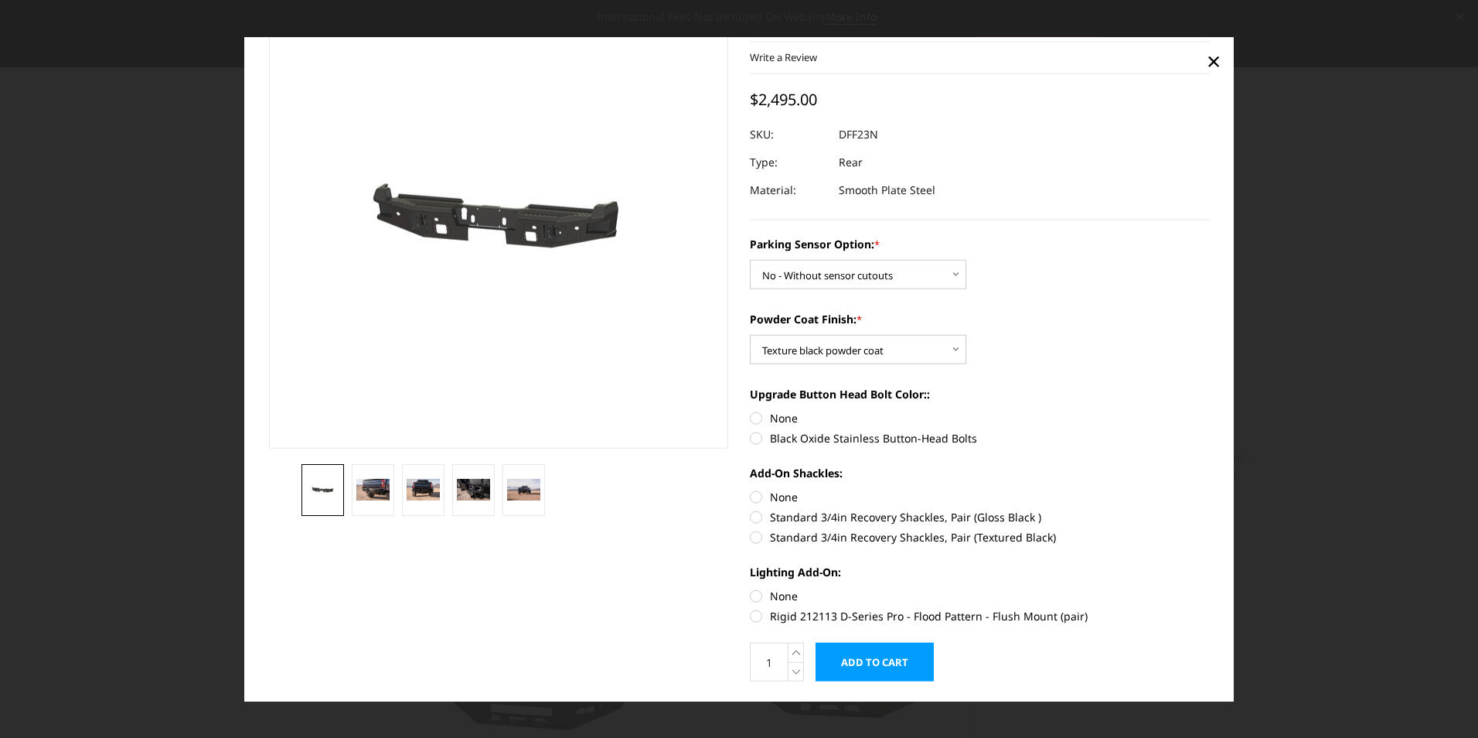
radio input "true"
click at [461, 484] on img at bounding box center [473, 489] width 33 height 22
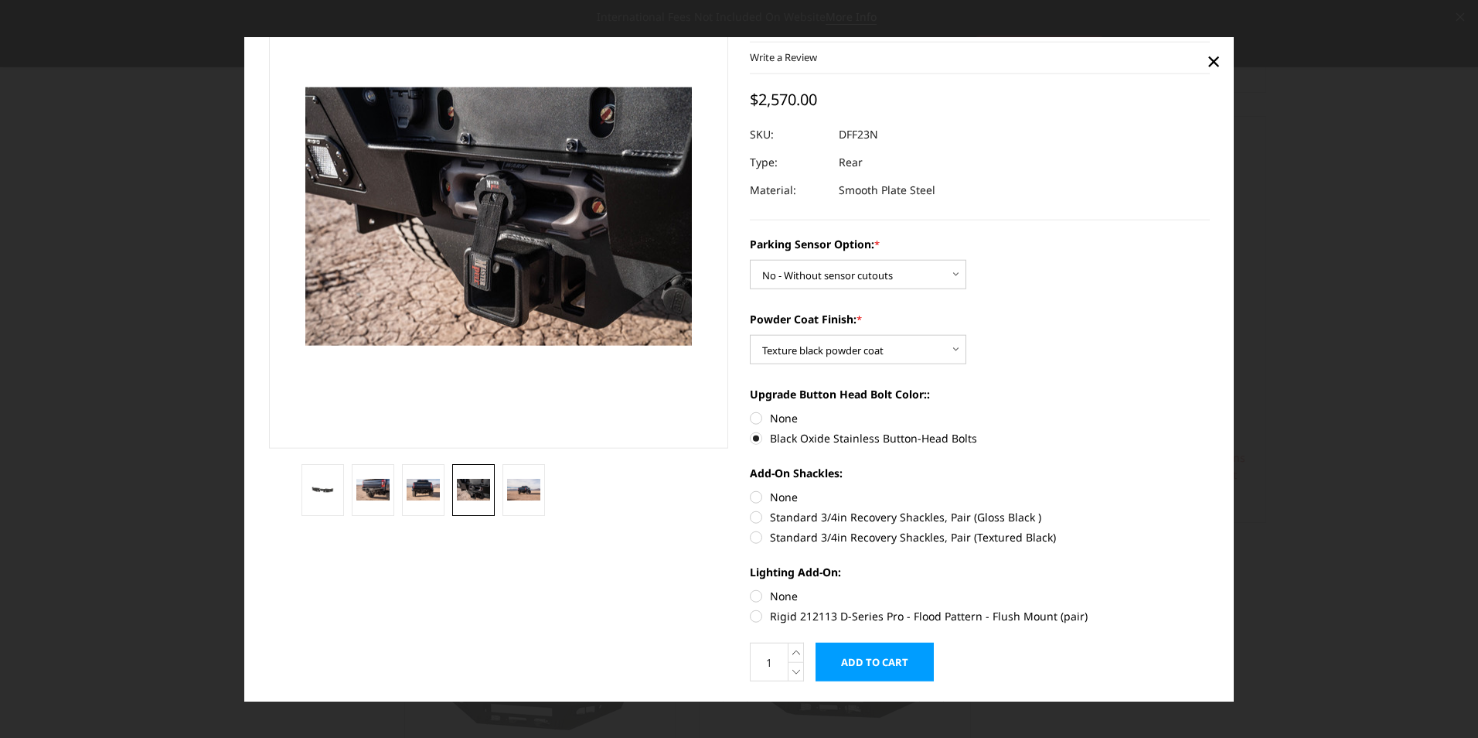
scroll to position [40, 0]
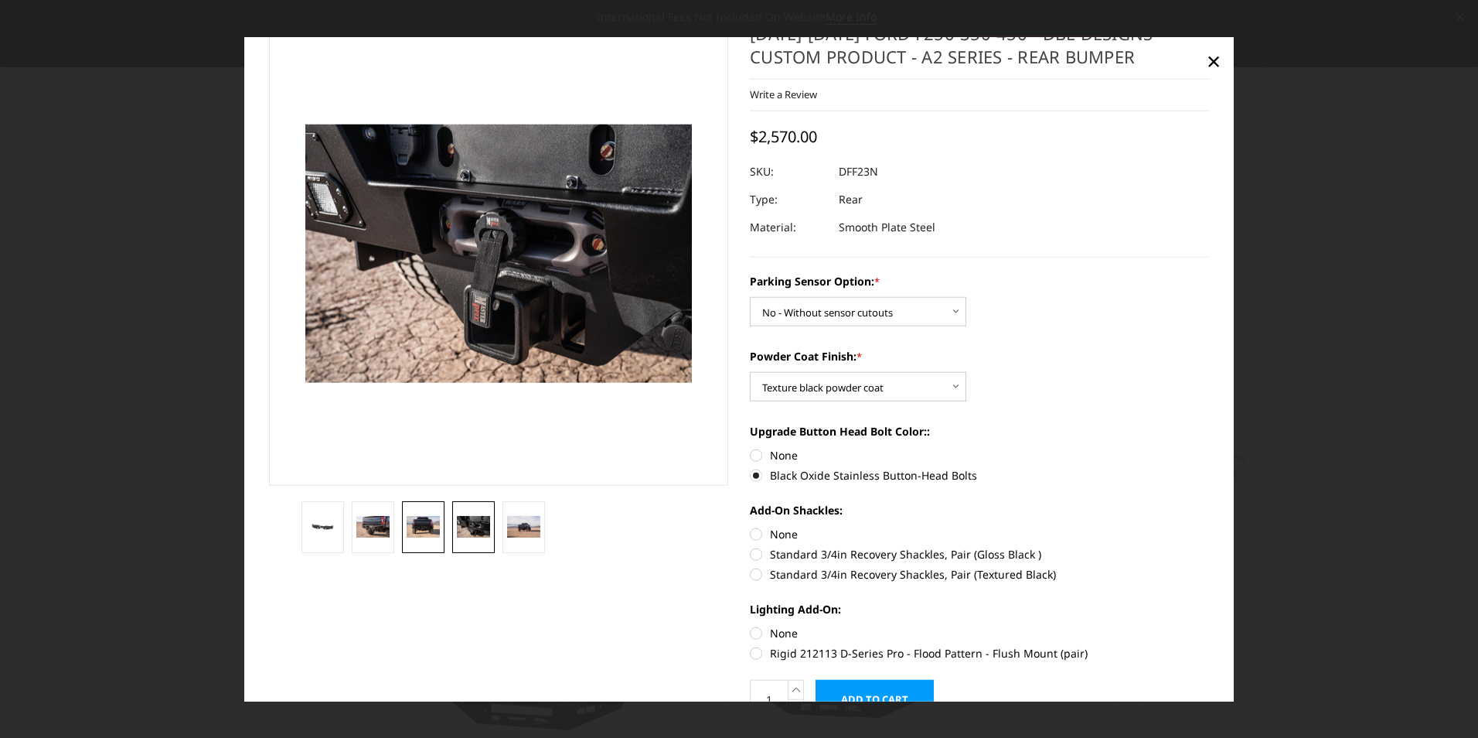
click at [421, 521] on img at bounding box center [423, 526] width 33 height 22
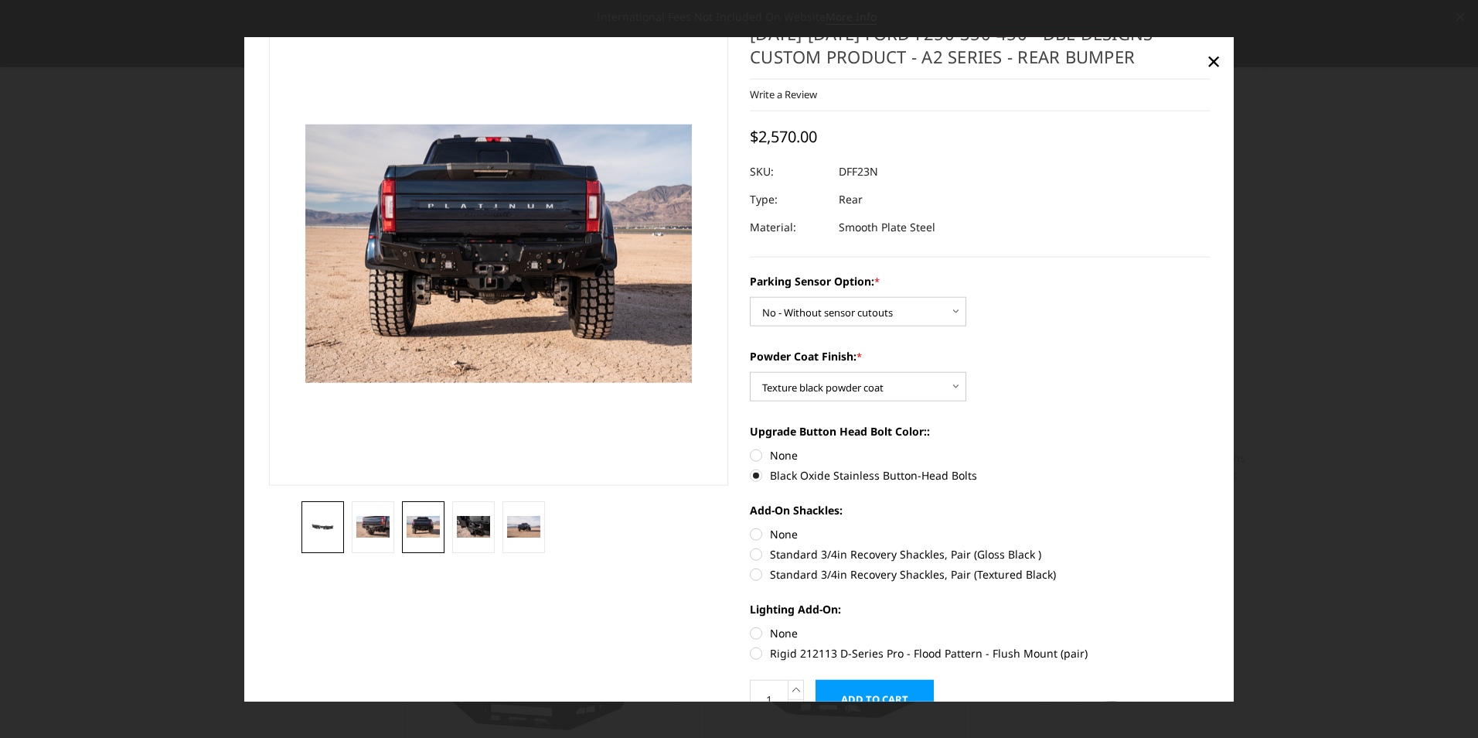
click at [312, 525] on img at bounding box center [322, 525] width 33 height 15
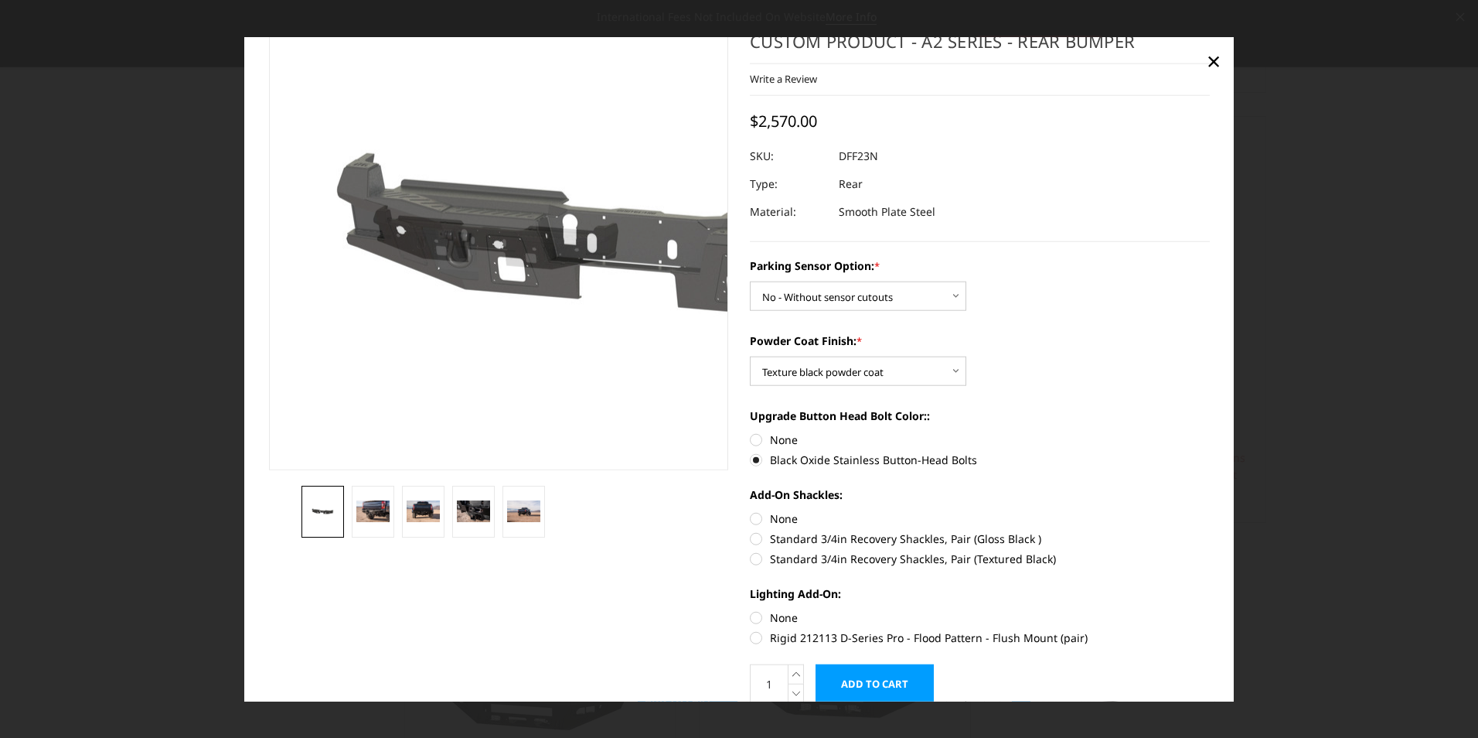
scroll to position [120, 0]
